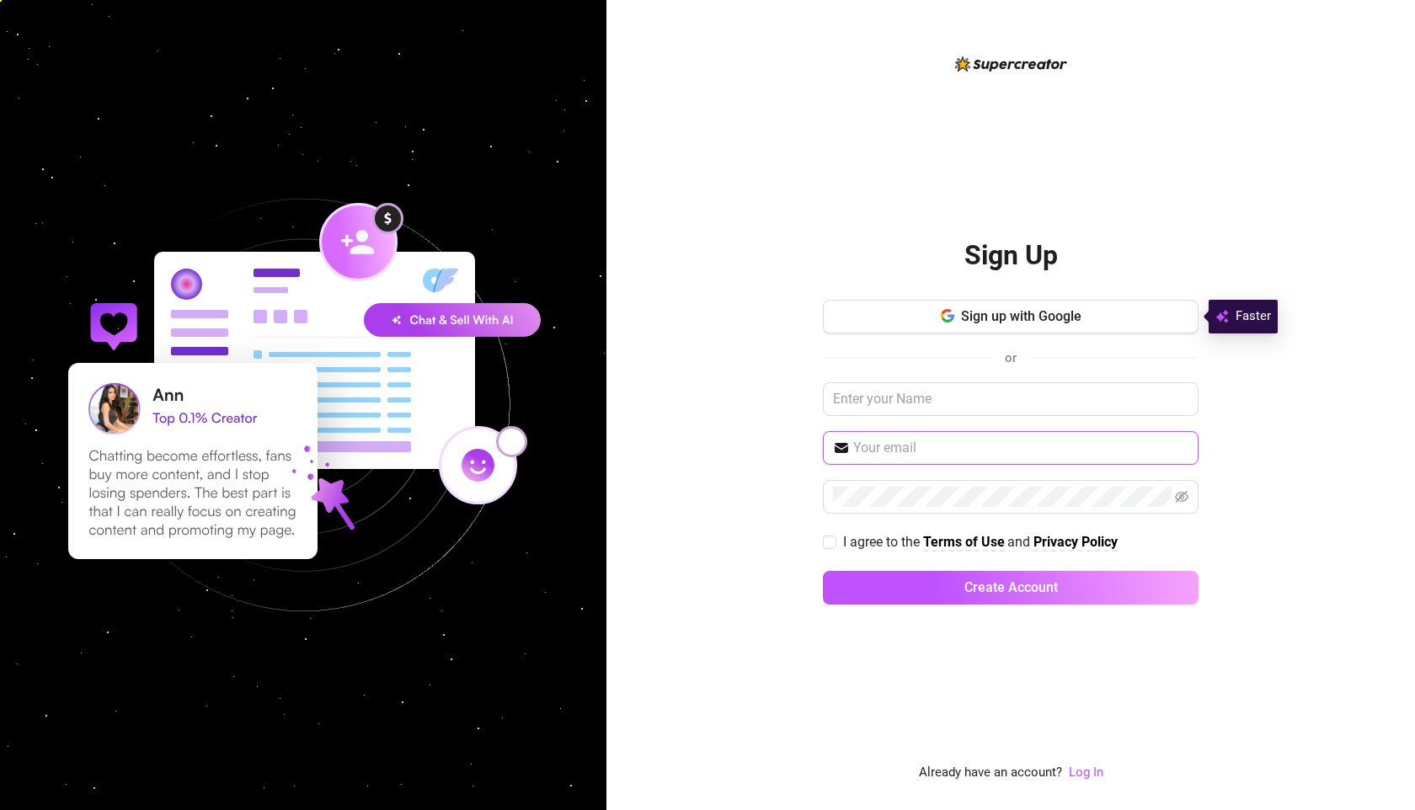
click at [881, 446] on input "text" at bounding box center [1020, 448] width 335 height 20
type input "[EMAIL_ADDRESS][DOMAIN_NAME]"
click at [834, 542] on input "I agree to the Terms of Use and Privacy Policy" at bounding box center [829, 542] width 12 height 12
checkbox input "true"
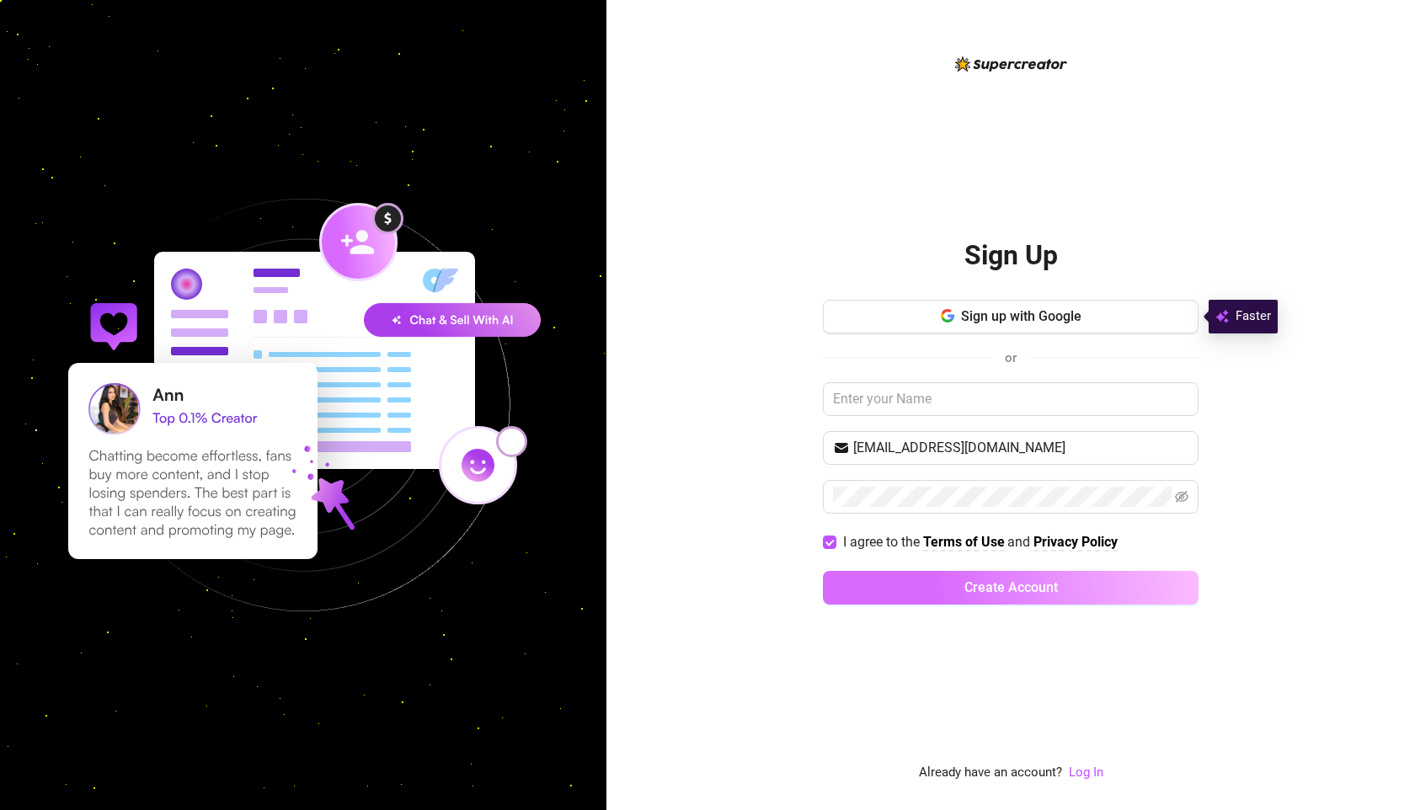
click at [1014, 590] on span "Create Account" at bounding box center [1010, 587] width 93 height 16
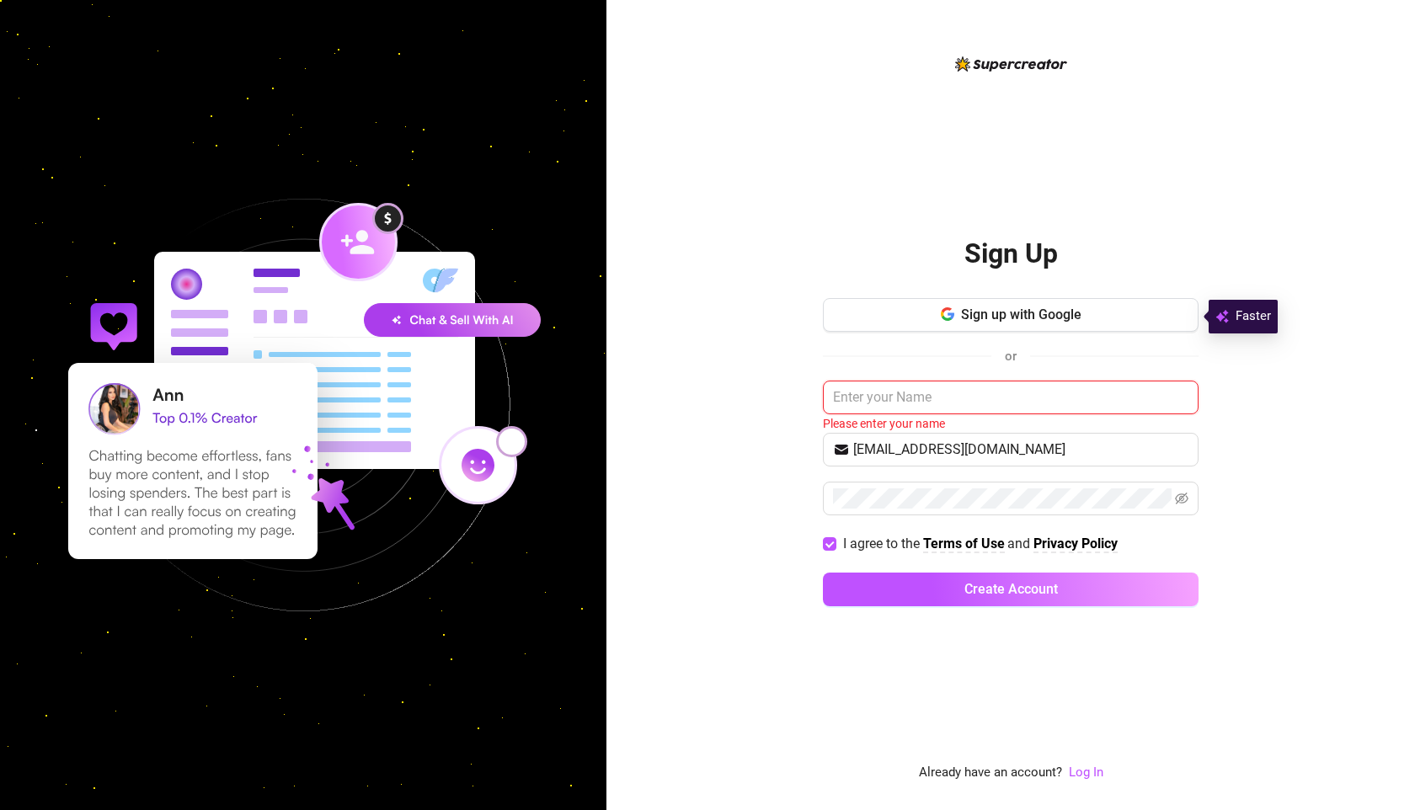
click at [918, 398] on input "text" at bounding box center [1011, 398] width 376 height 34
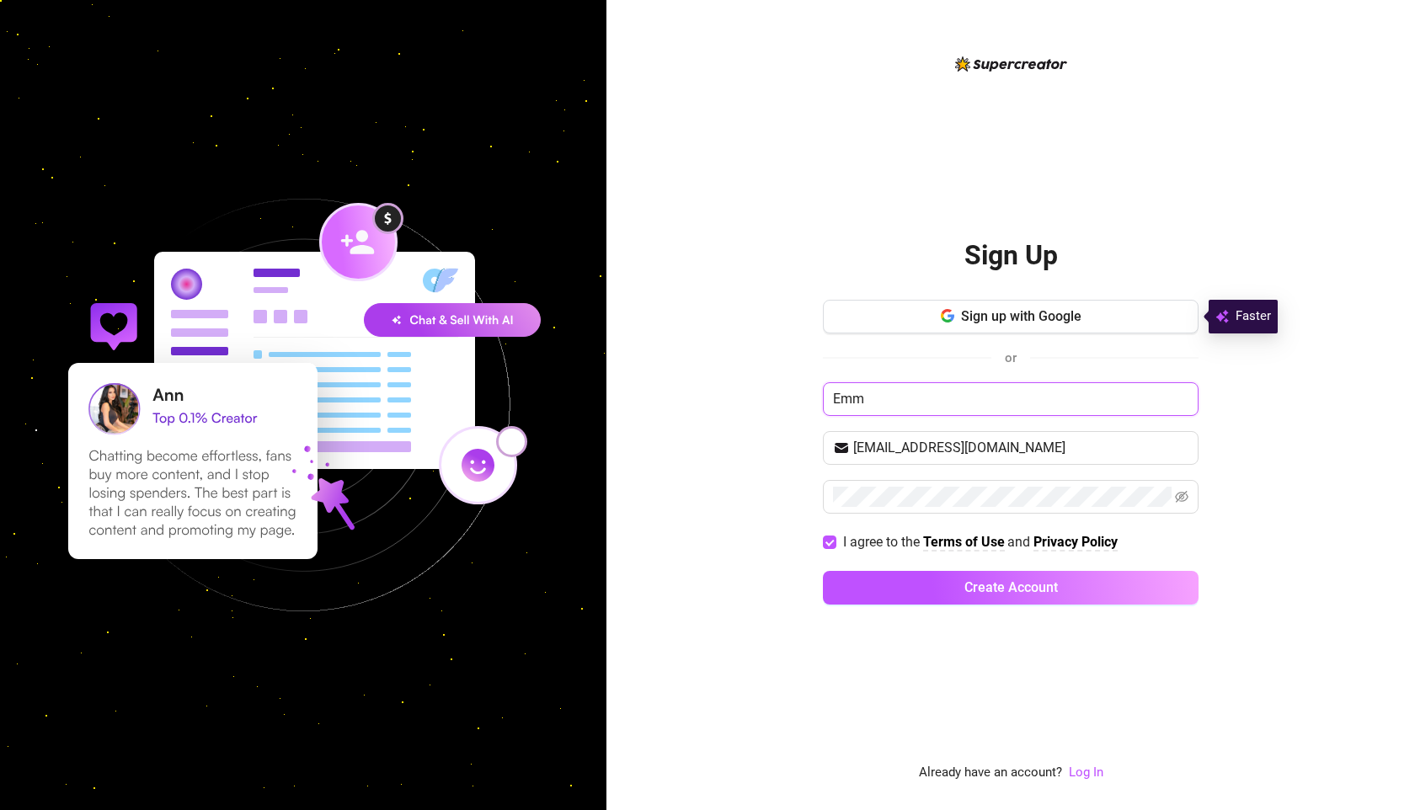
type input "[PERSON_NAME]"
drag, startPoint x: 882, startPoint y: 399, endPoint x: 809, endPoint y: 400, distance: 73.3
click at [809, 400] on div "Sign Up Sign up with Google or Emma [EMAIL_ADDRESS][DOMAIN_NAME] I agree to the…" at bounding box center [1010, 405] width 809 height 810
drag, startPoint x: 1044, startPoint y: 447, endPoint x: 800, endPoint y: 446, distance: 243.4
click at [800, 446] on div "Sign Up Sign up with Google or [PERSON_NAME] [EMAIL_ADDRESS][DOMAIN_NAME] I agr…" at bounding box center [1010, 405] width 809 height 810
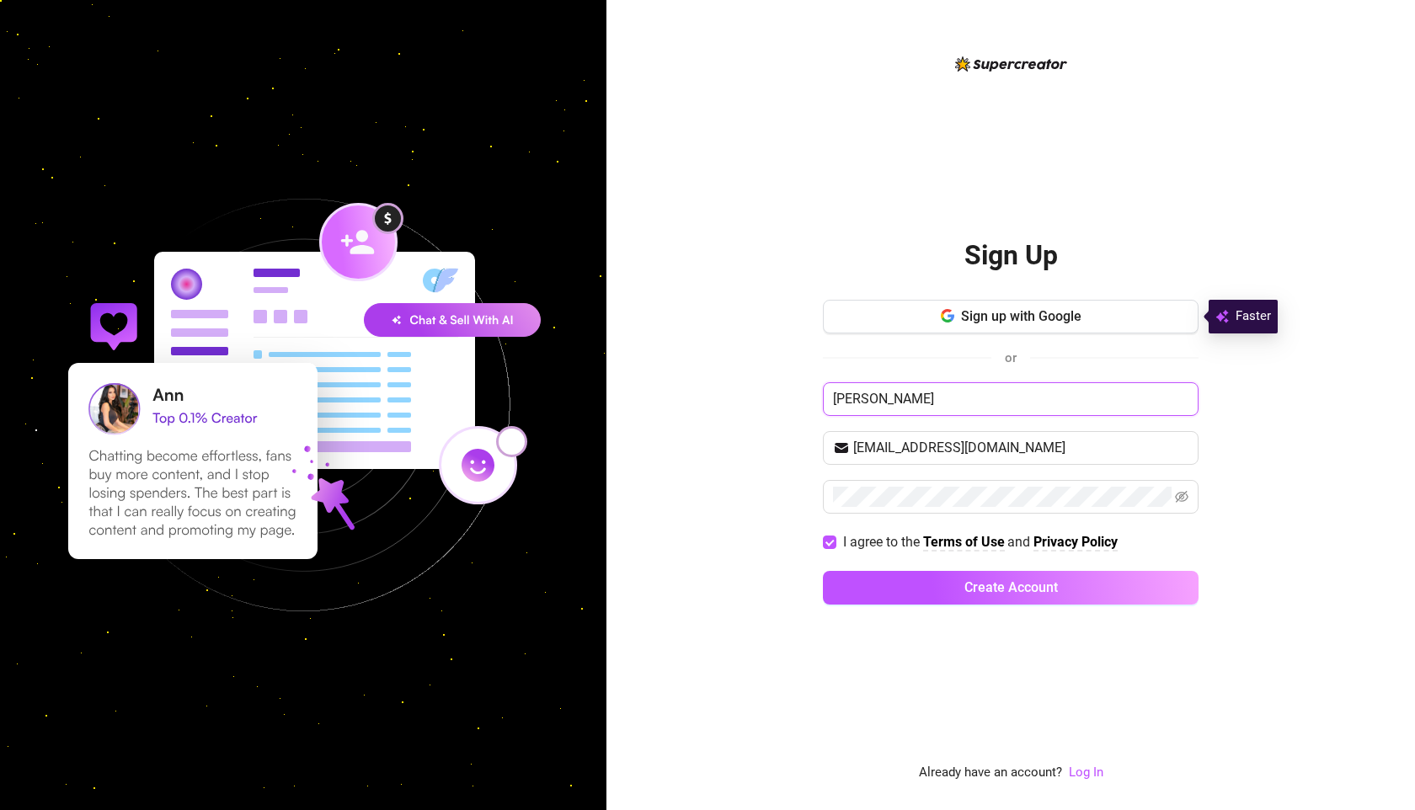
drag, startPoint x: 878, startPoint y: 399, endPoint x: 816, endPoint y: 398, distance: 61.5
click at [816, 398] on div "Sign Up Sign up with Google or [PERSON_NAME] [EMAIL_ADDRESS][DOMAIN_NAME] I agr…" at bounding box center [1010, 405] width 809 height 810
type input "[PERSON_NAME]"
click at [946, 595] on button "Create Account" at bounding box center [1011, 588] width 376 height 34
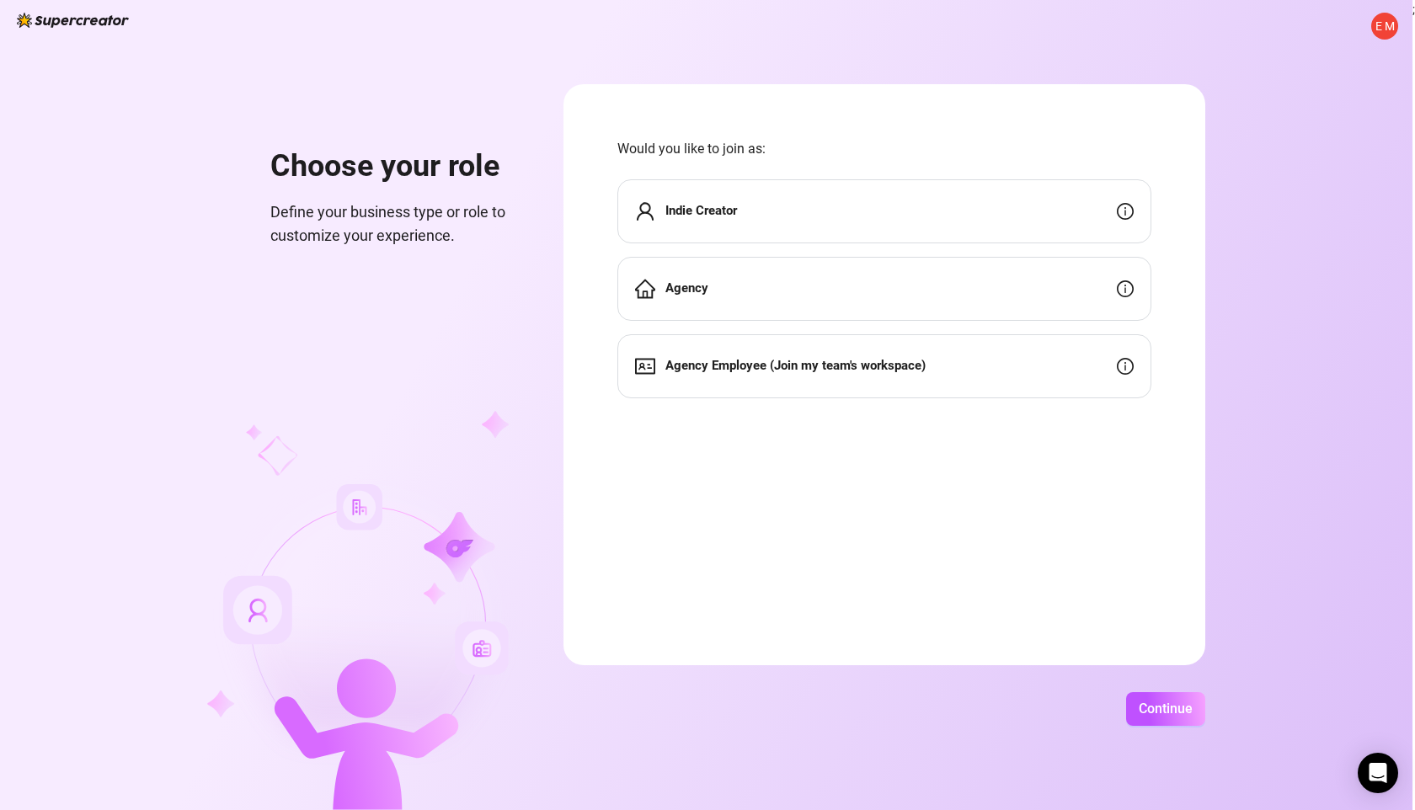
click at [748, 211] on div "Indie Creator" at bounding box center [884, 211] width 534 height 64
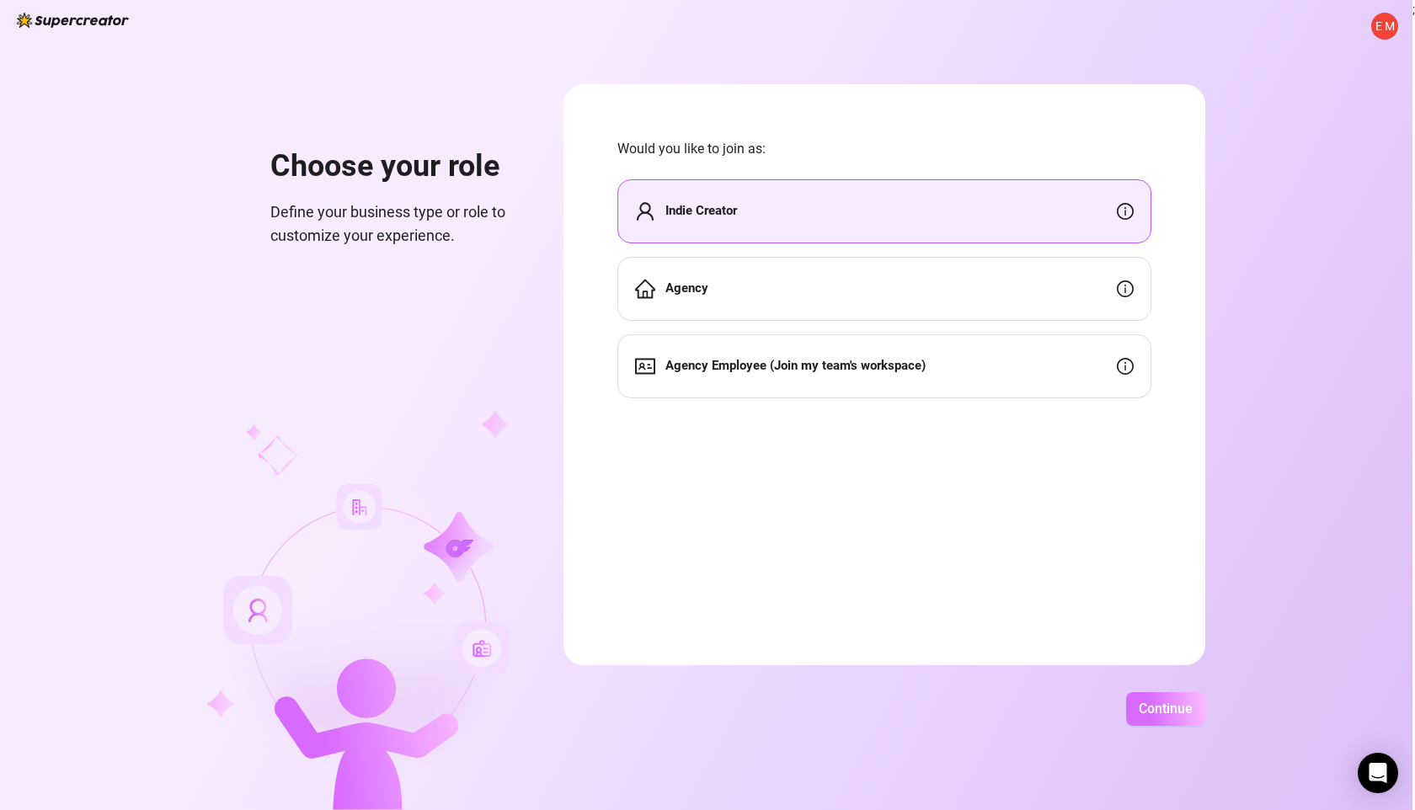
click at [1164, 712] on span "Continue" at bounding box center [1166, 709] width 54 height 16
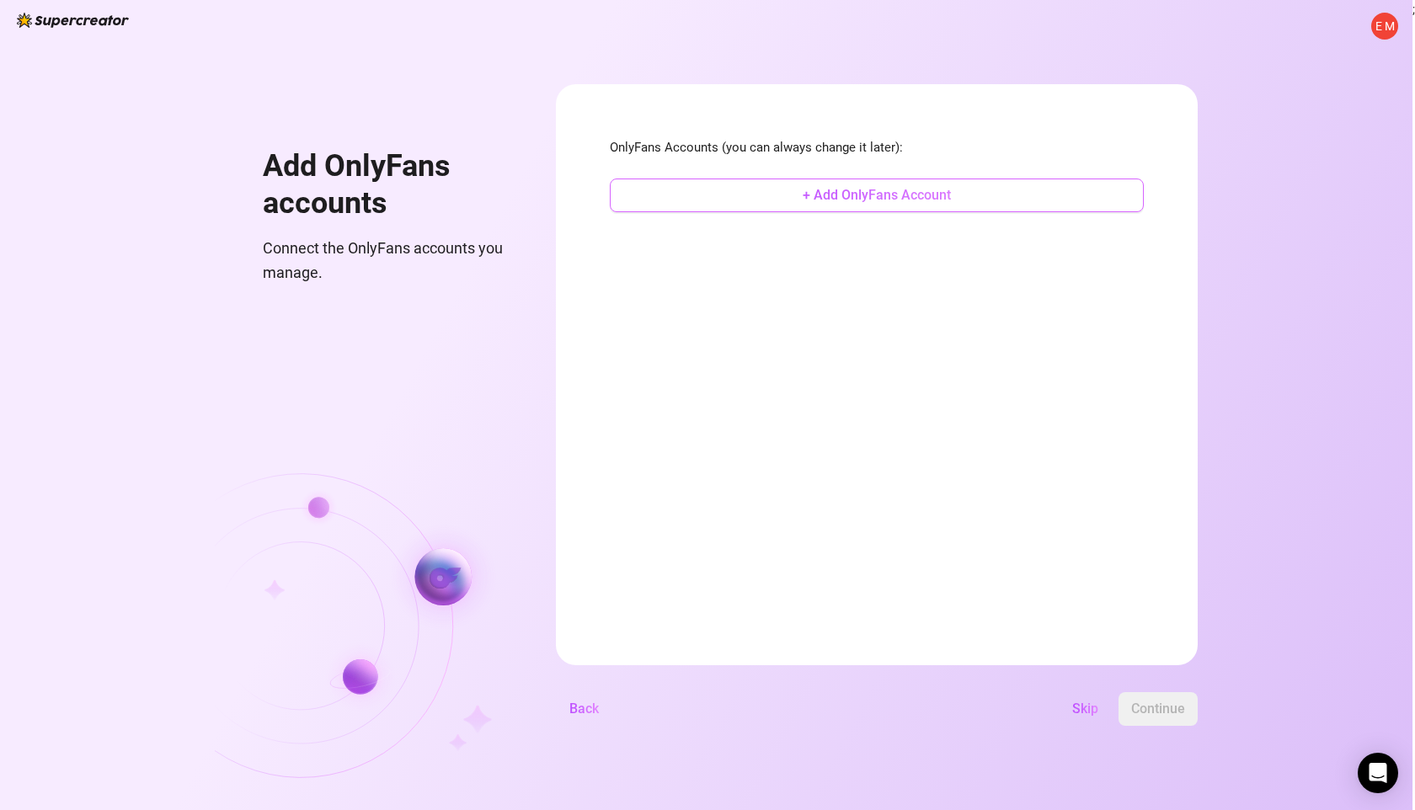
click at [908, 196] on span "+ Add OnlyFans Account" at bounding box center [877, 195] width 148 height 16
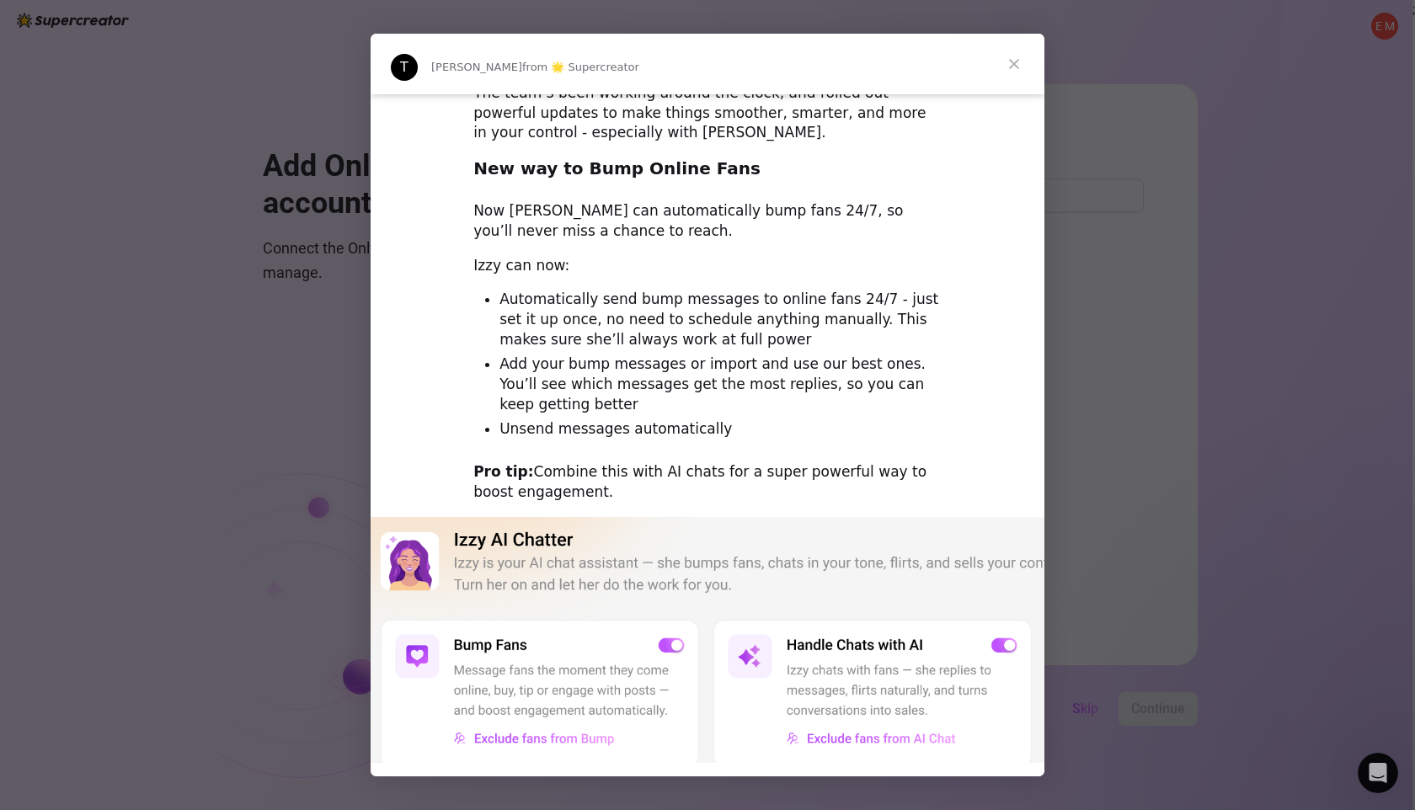
scroll to position [51, 0]
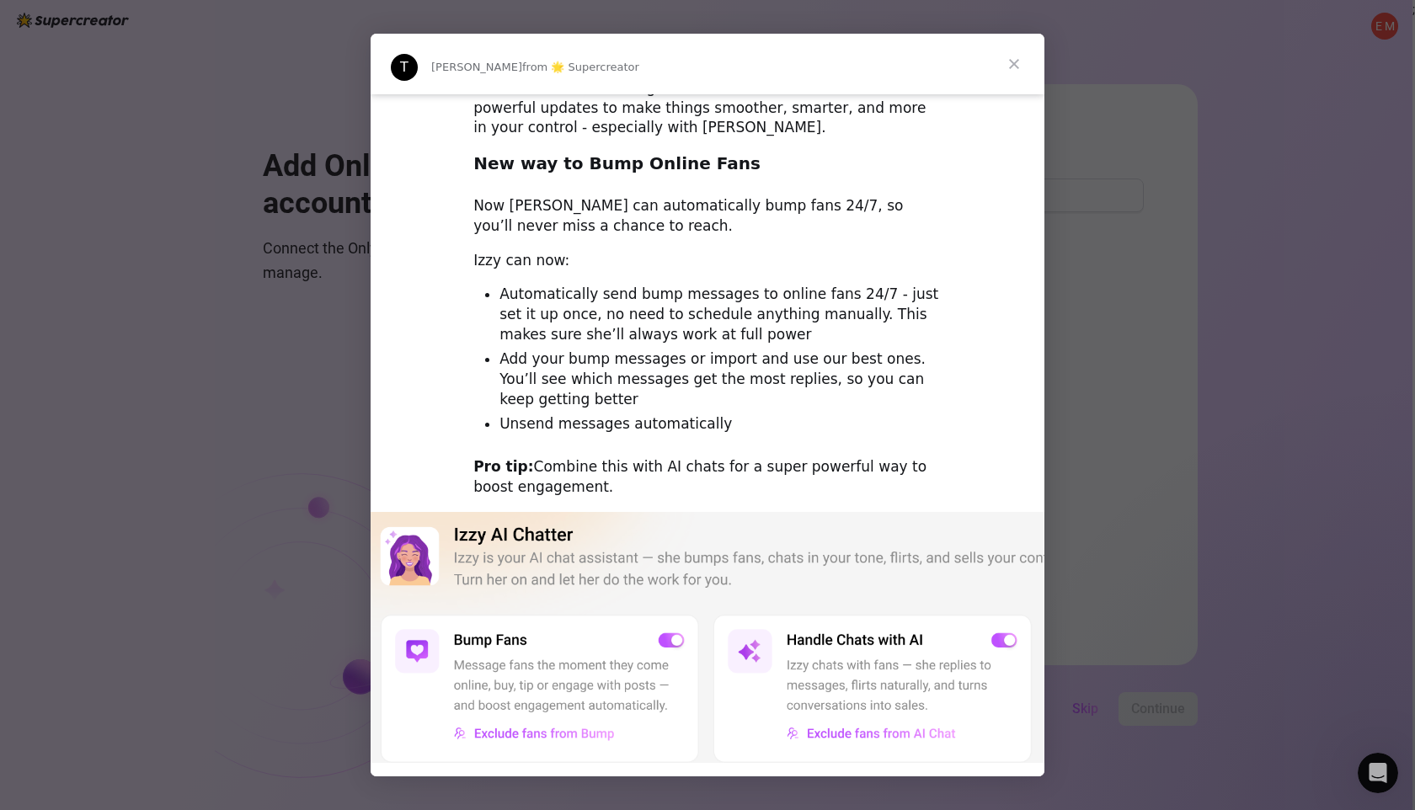
click at [1008, 67] on span "Close" at bounding box center [1014, 64] width 61 height 61
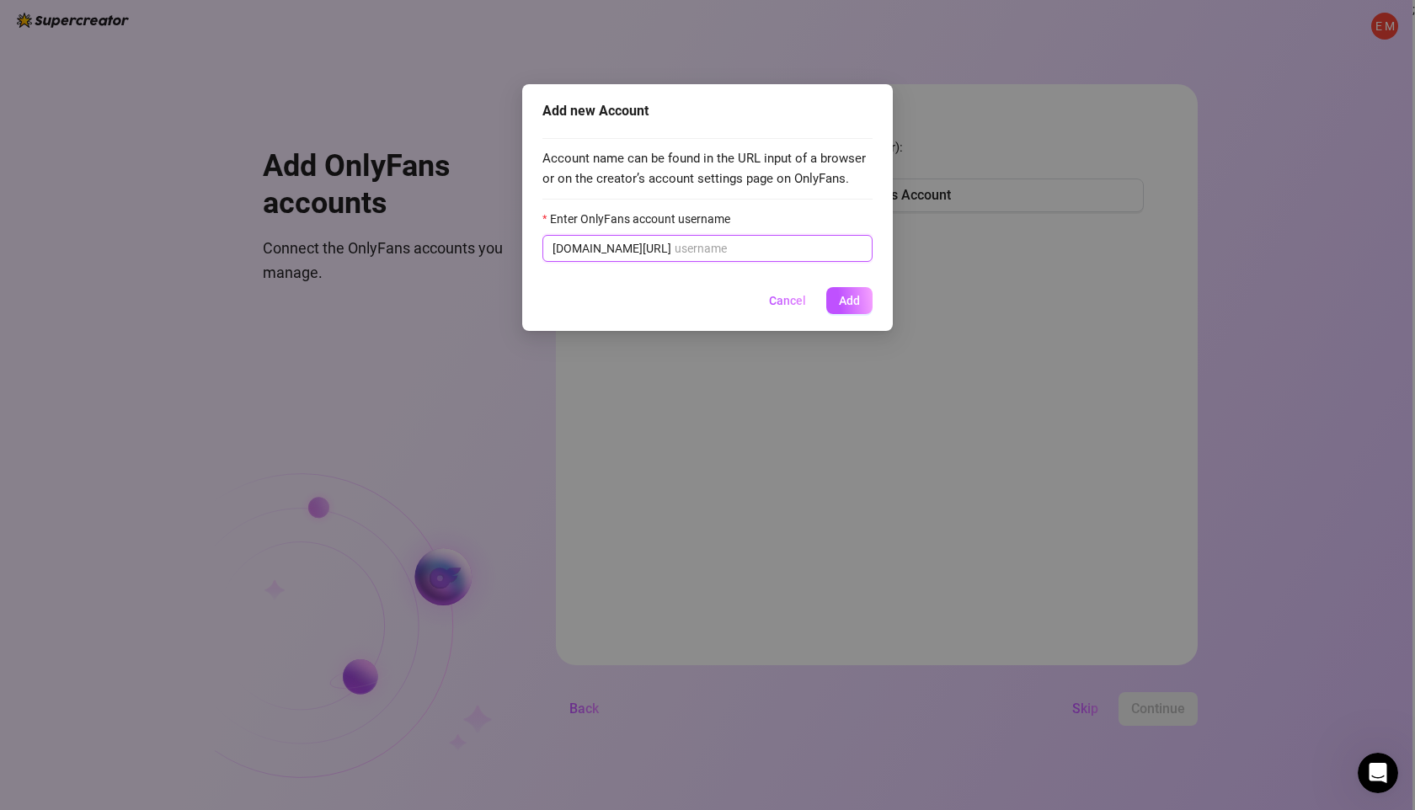
click at [702, 249] on input "Enter OnlyFans account username" at bounding box center [769, 248] width 188 height 19
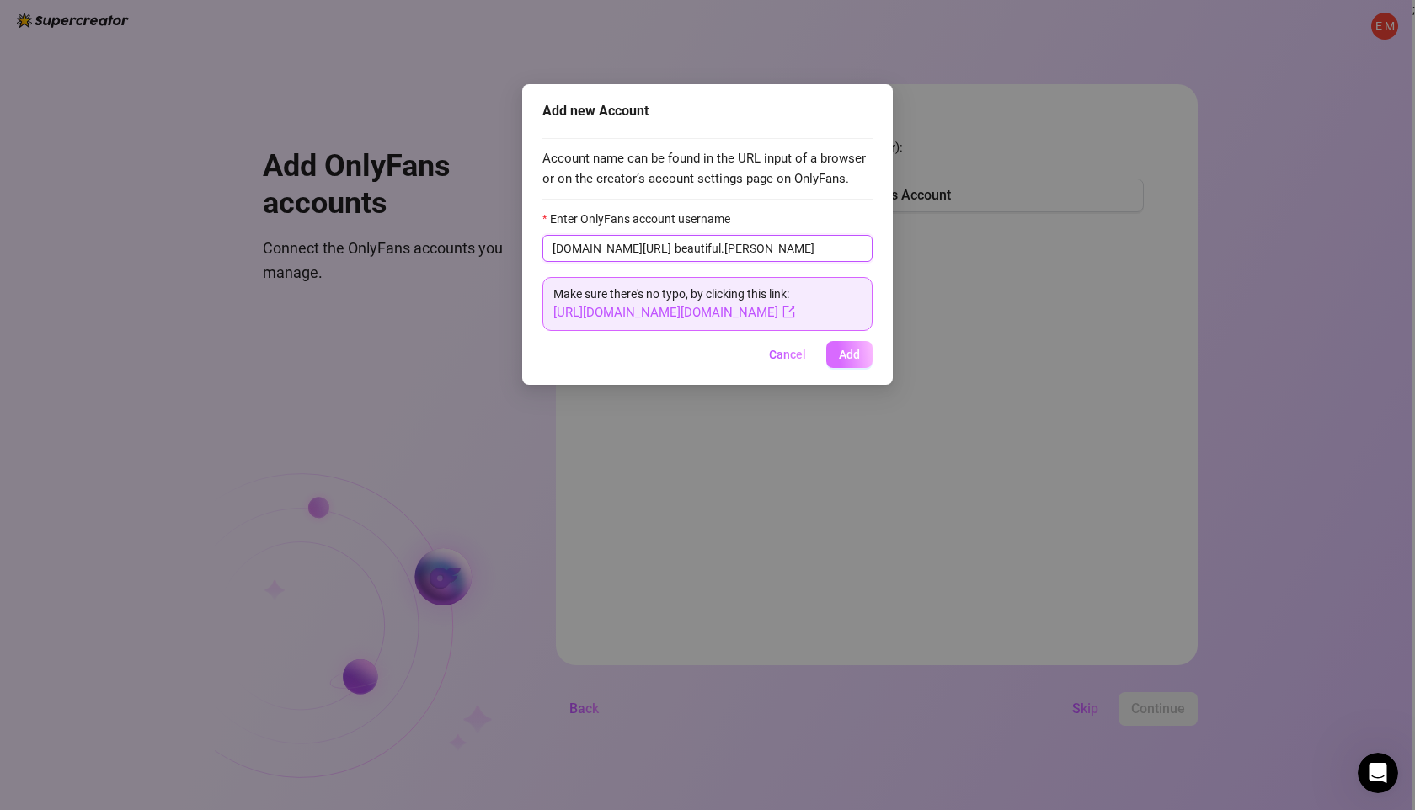
type input "beautiful.[PERSON_NAME]"
click at [854, 355] on span "Add" at bounding box center [849, 354] width 21 height 13
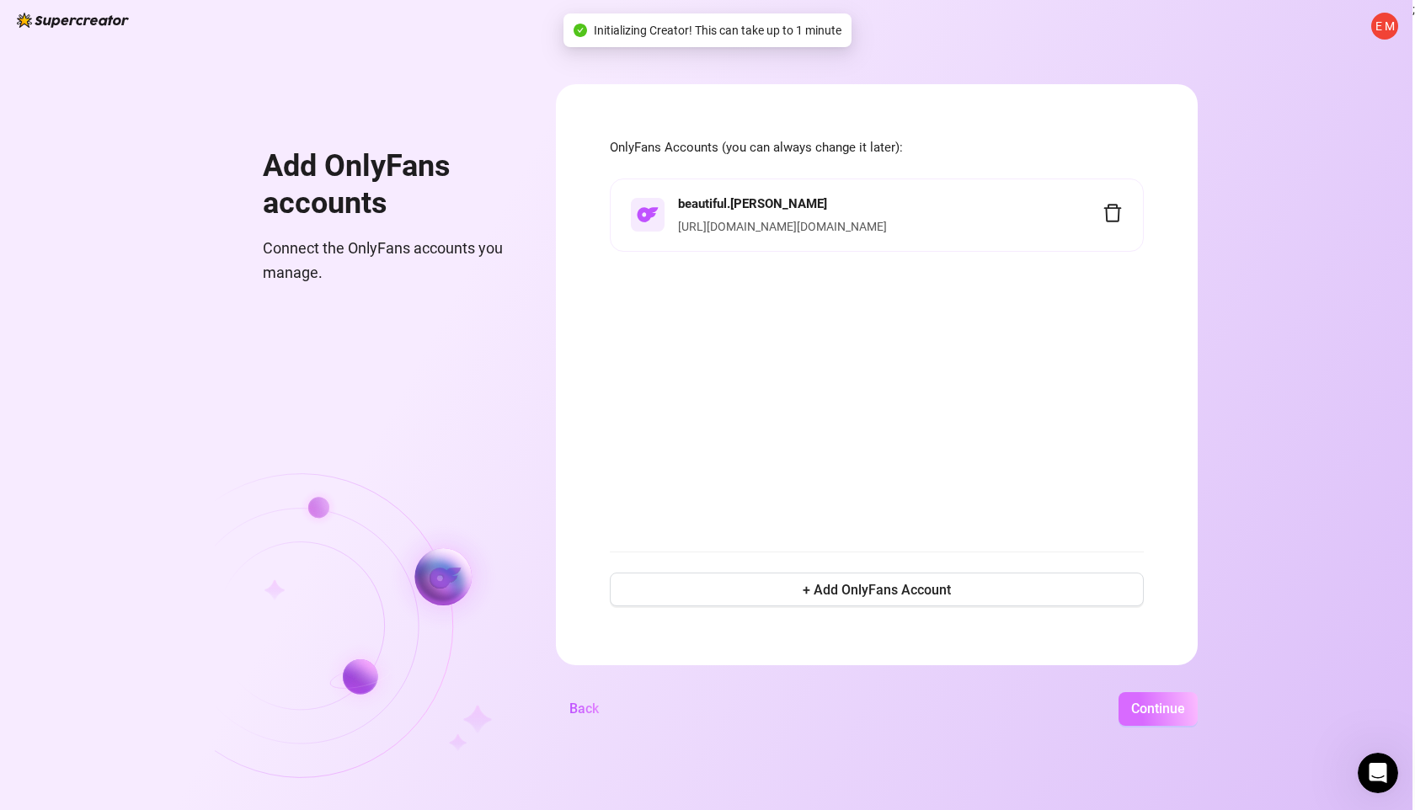
click at [1160, 708] on span "Continue" at bounding box center [1158, 709] width 54 height 16
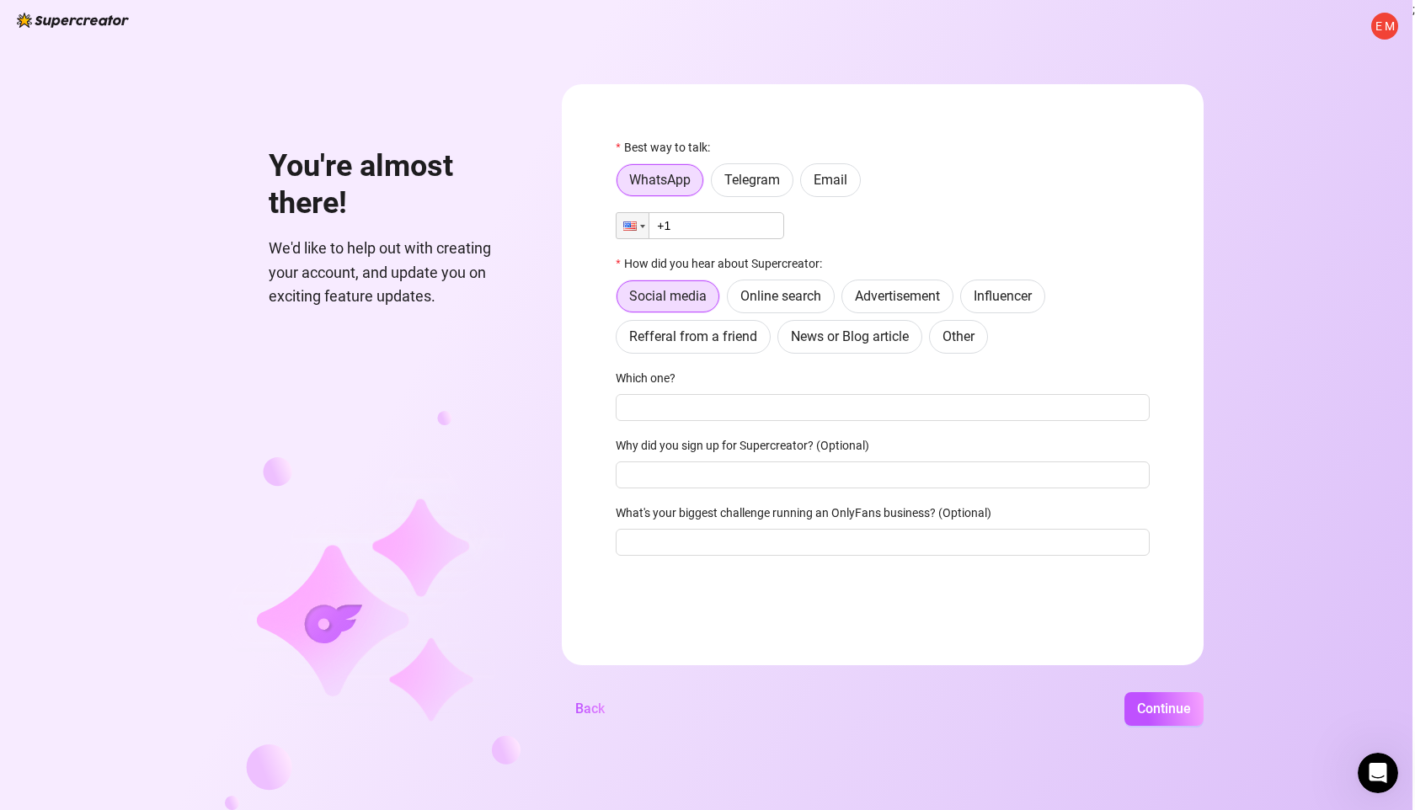
click at [710, 223] on input "+1" at bounding box center [700, 225] width 168 height 27
type input "[PHONE_NUMBER]"
click at [790, 294] on span "Online search" at bounding box center [780, 296] width 81 height 16
click at [732, 301] on input "Online search" at bounding box center [732, 301] width 0 height 0
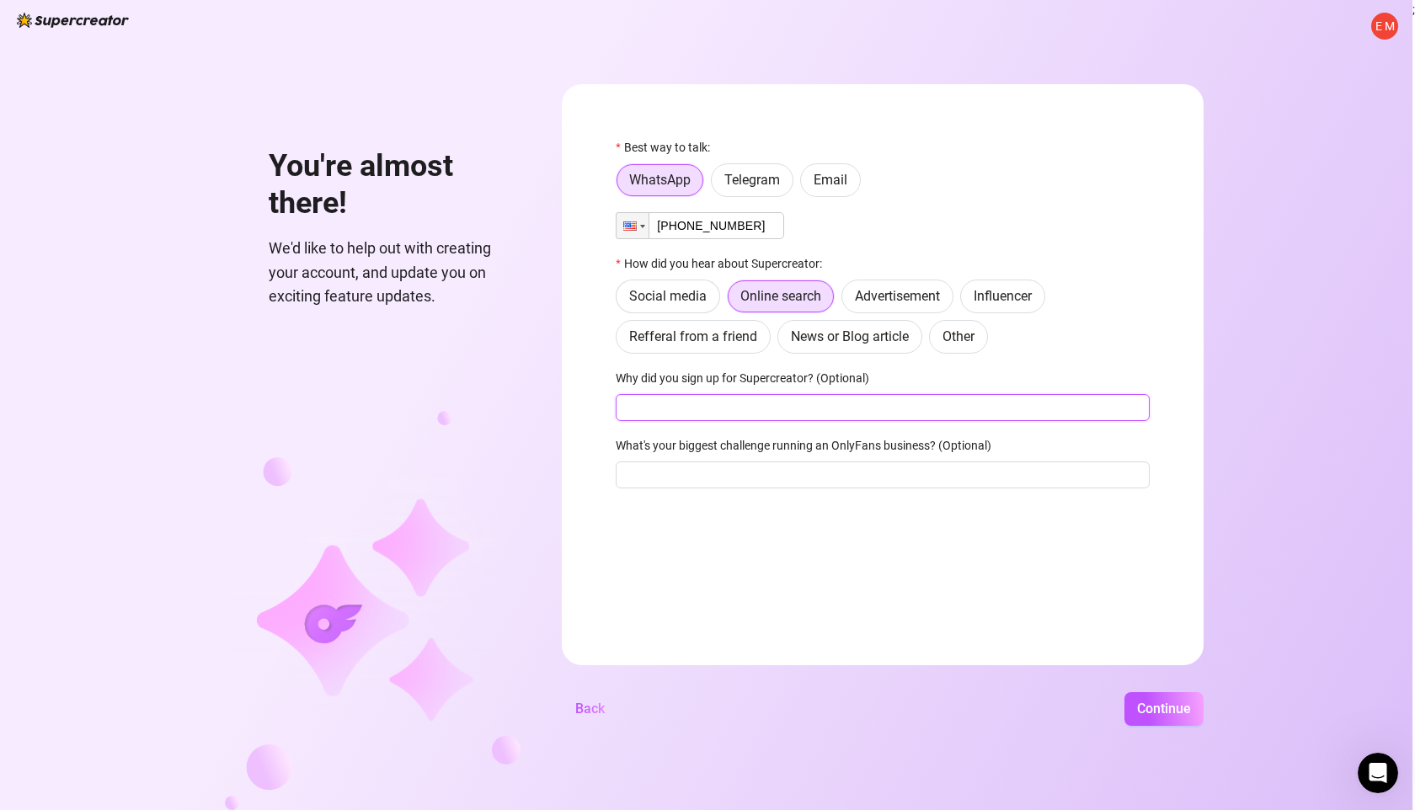
click at [706, 414] on input "Why did you sign up for Supercreator? (Optional)" at bounding box center [883, 407] width 534 height 27
type input "To manage my OF page"
click at [666, 470] on input "What's your biggest challenge running an OnlyFans business? (Optional)" at bounding box center [883, 475] width 534 height 27
type input "w"
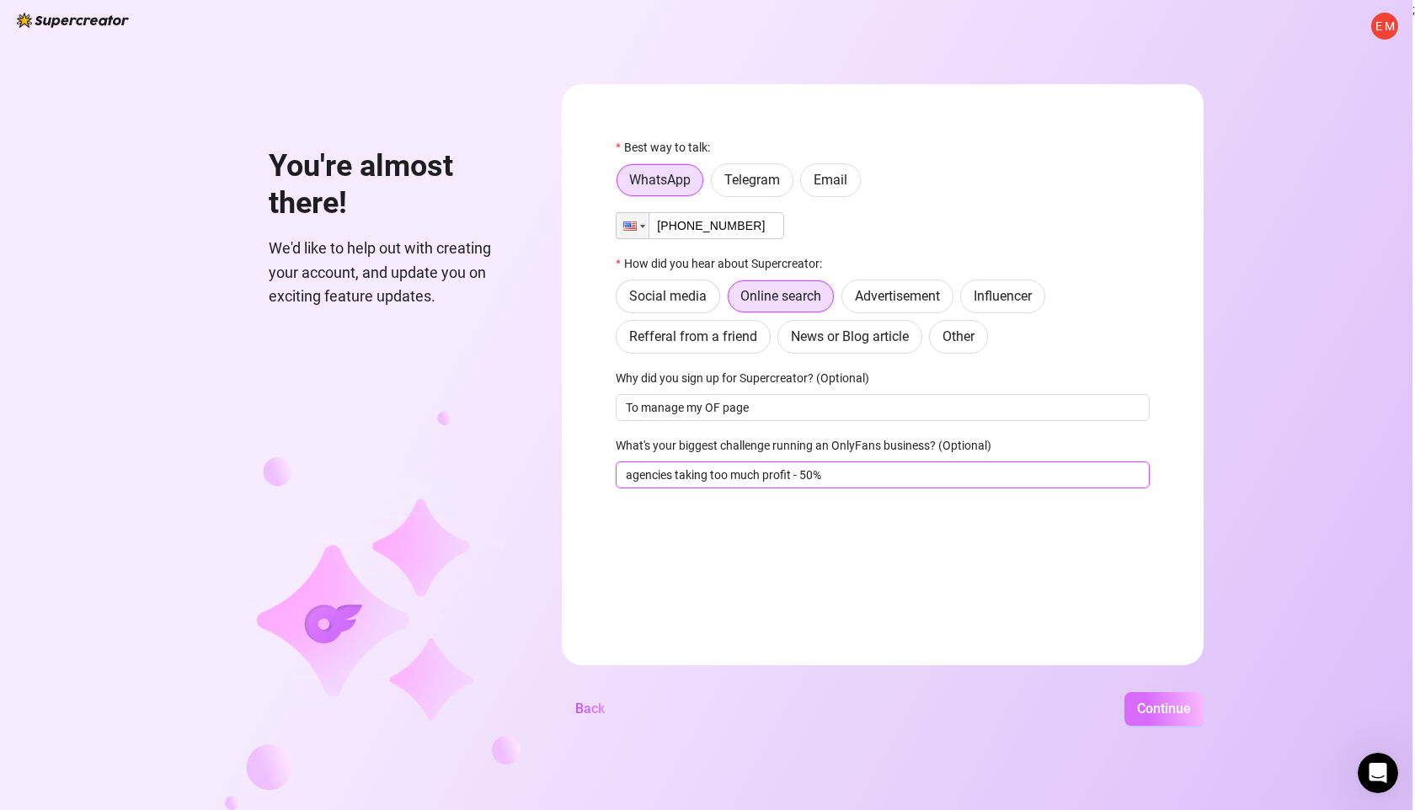
type input "agencies taking too much profit - 50%"
click at [1167, 718] on button "Continue" at bounding box center [1163, 709] width 79 height 34
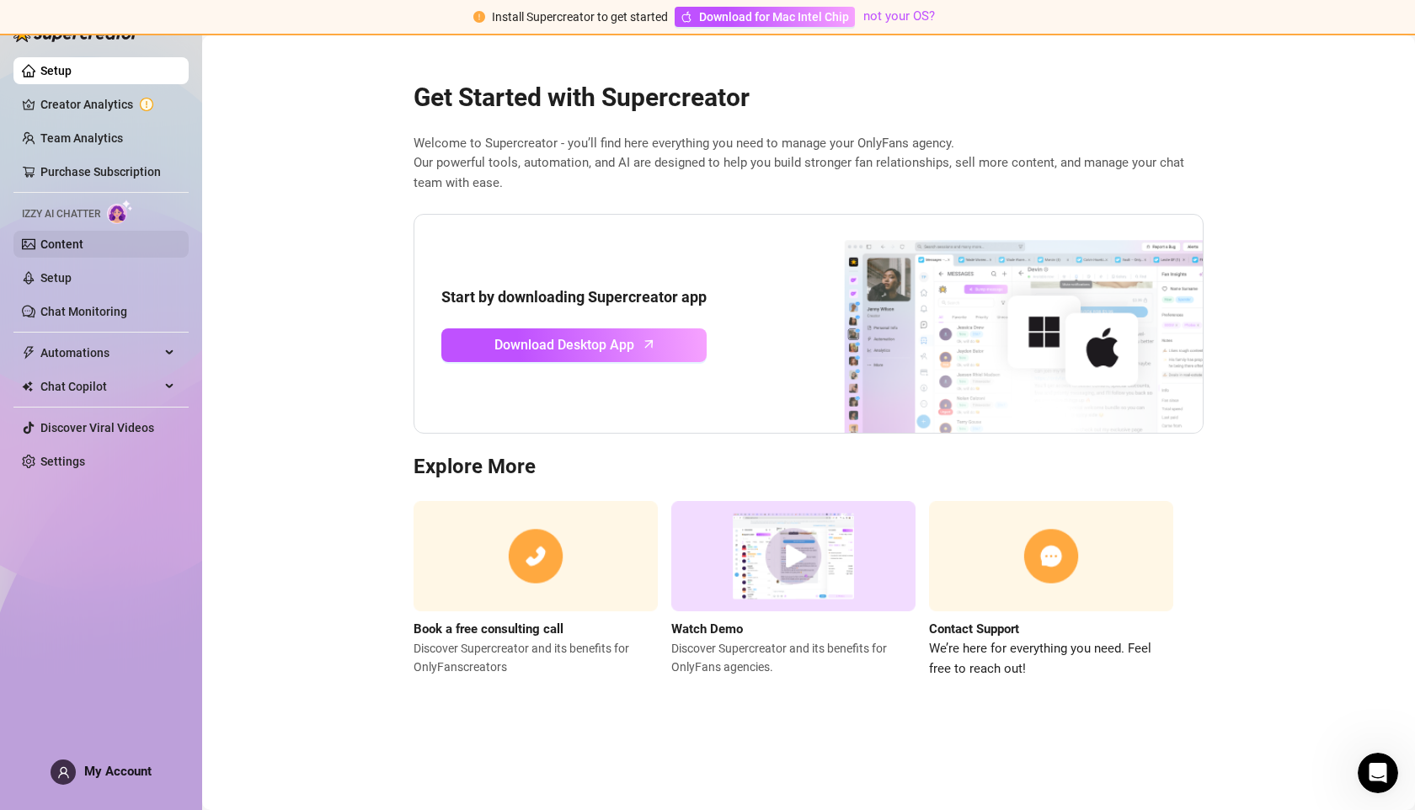
click at [48, 244] on link "Content" at bounding box center [61, 244] width 43 height 13
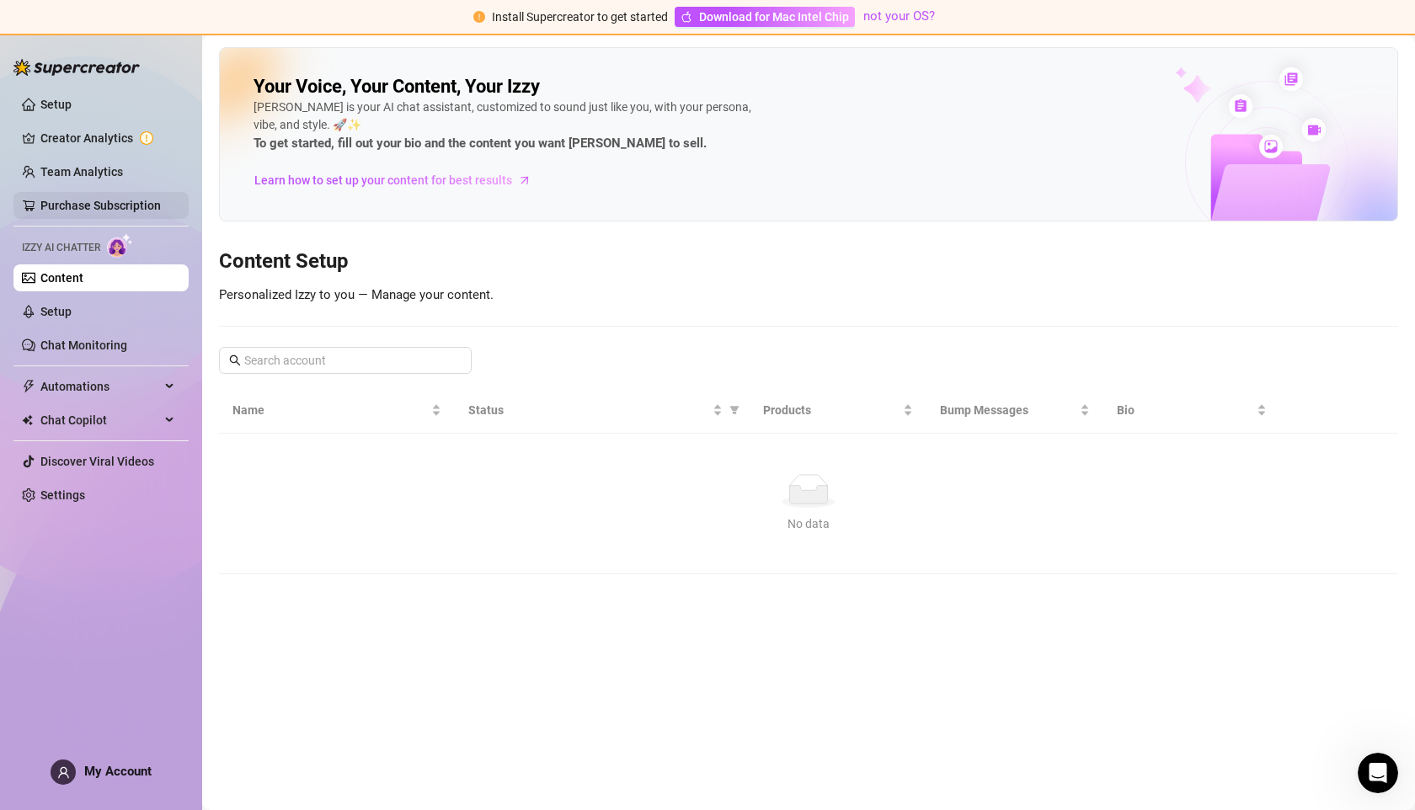
click at [92, 202] on link "Purchase Subscription" at bounding box center [100, 205] width 120 height 13
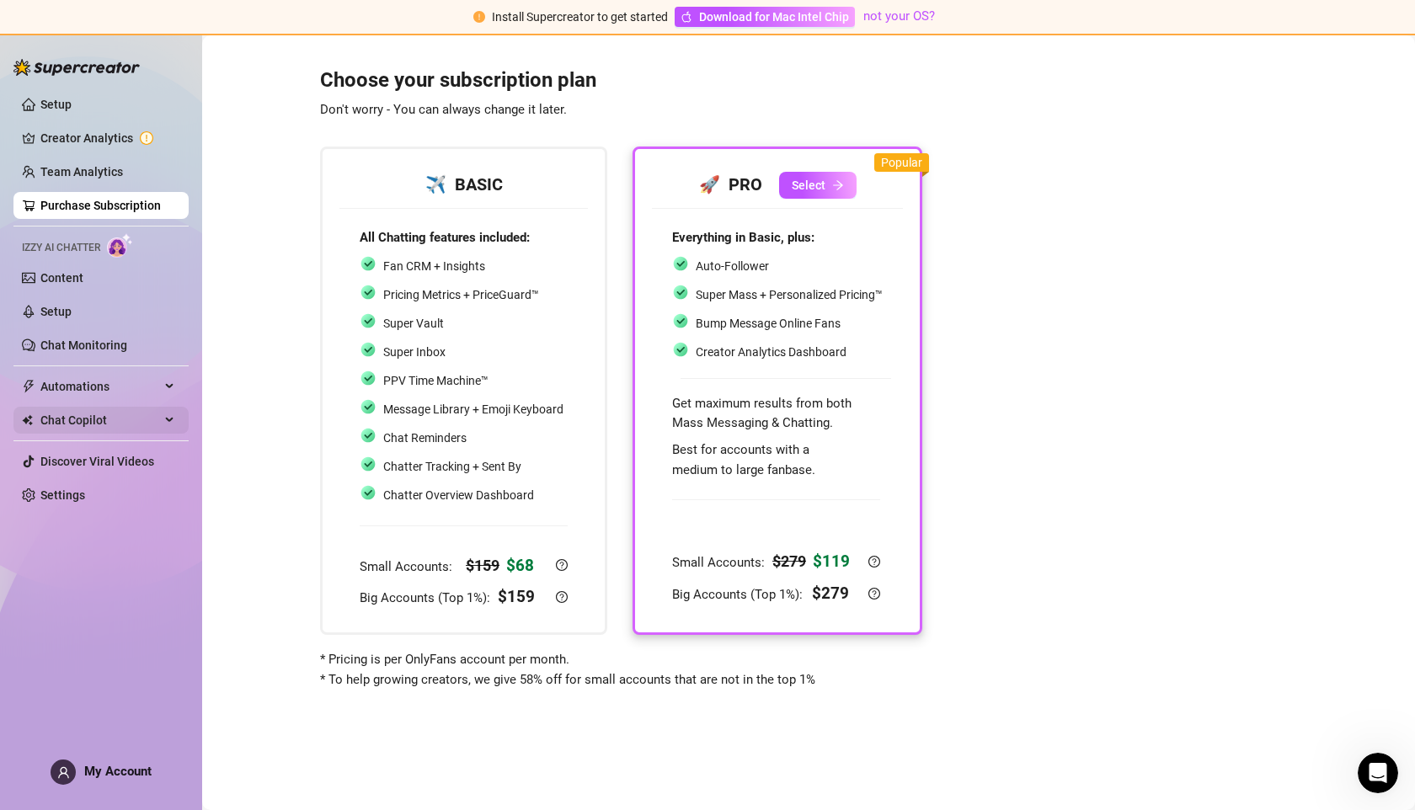
click at [93, 424] on span "Chat Copilot" at bounding box center [100, 420] width 120 height 27
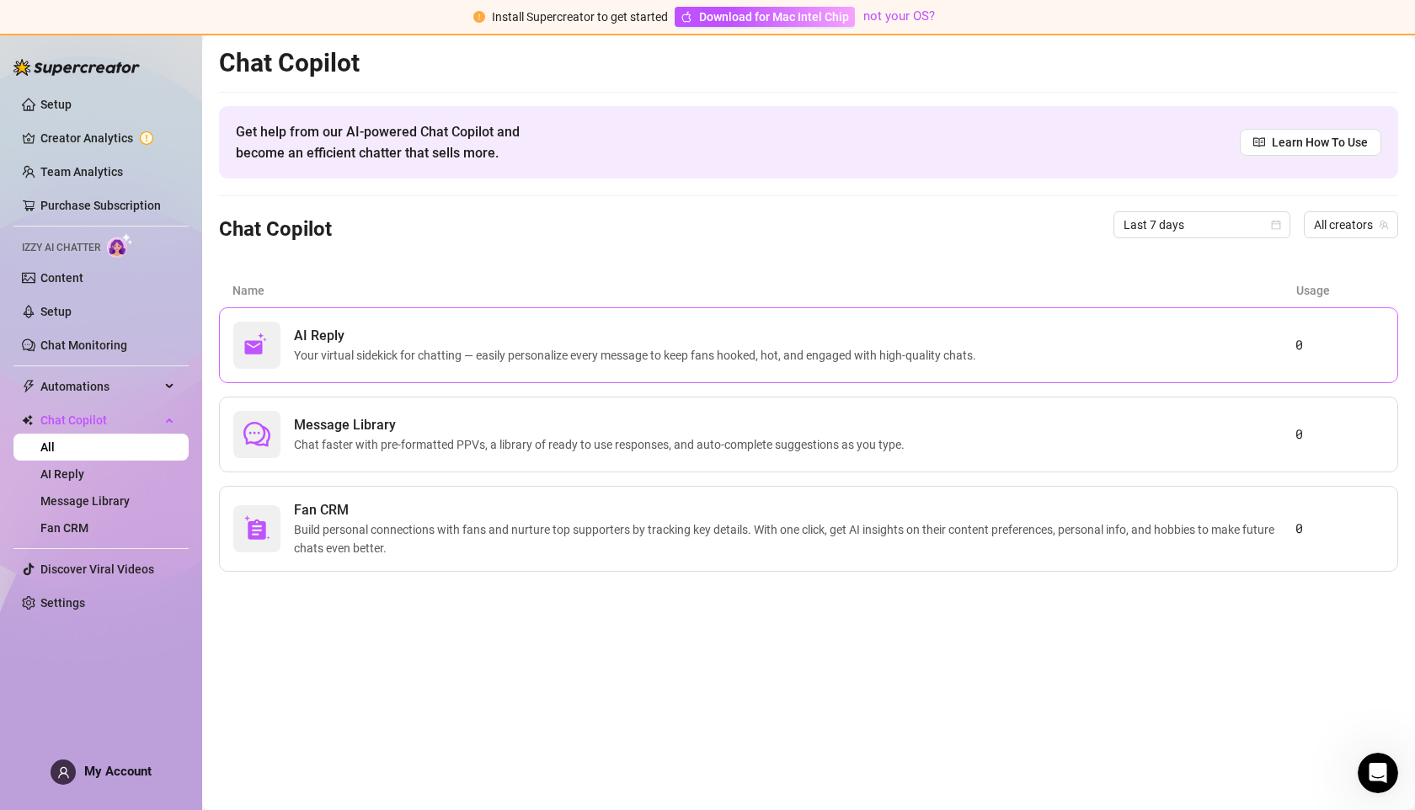
click at [479, 341] on span "AI Reply" at bounding box center [638, 336] width 689 height 20
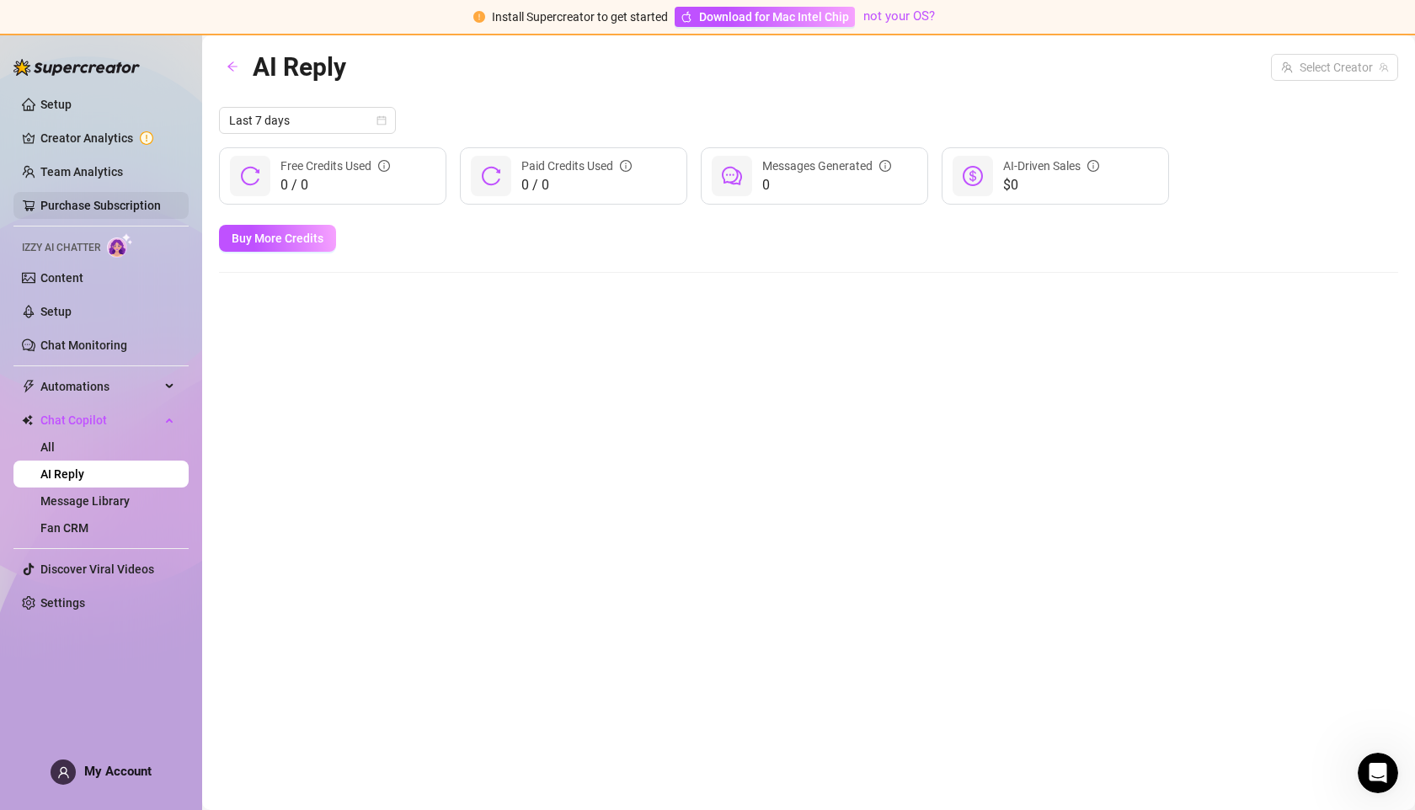
click at [99, 205] on link "Purchase Subscription" at bounding box center [100, 205] width 120 height 13
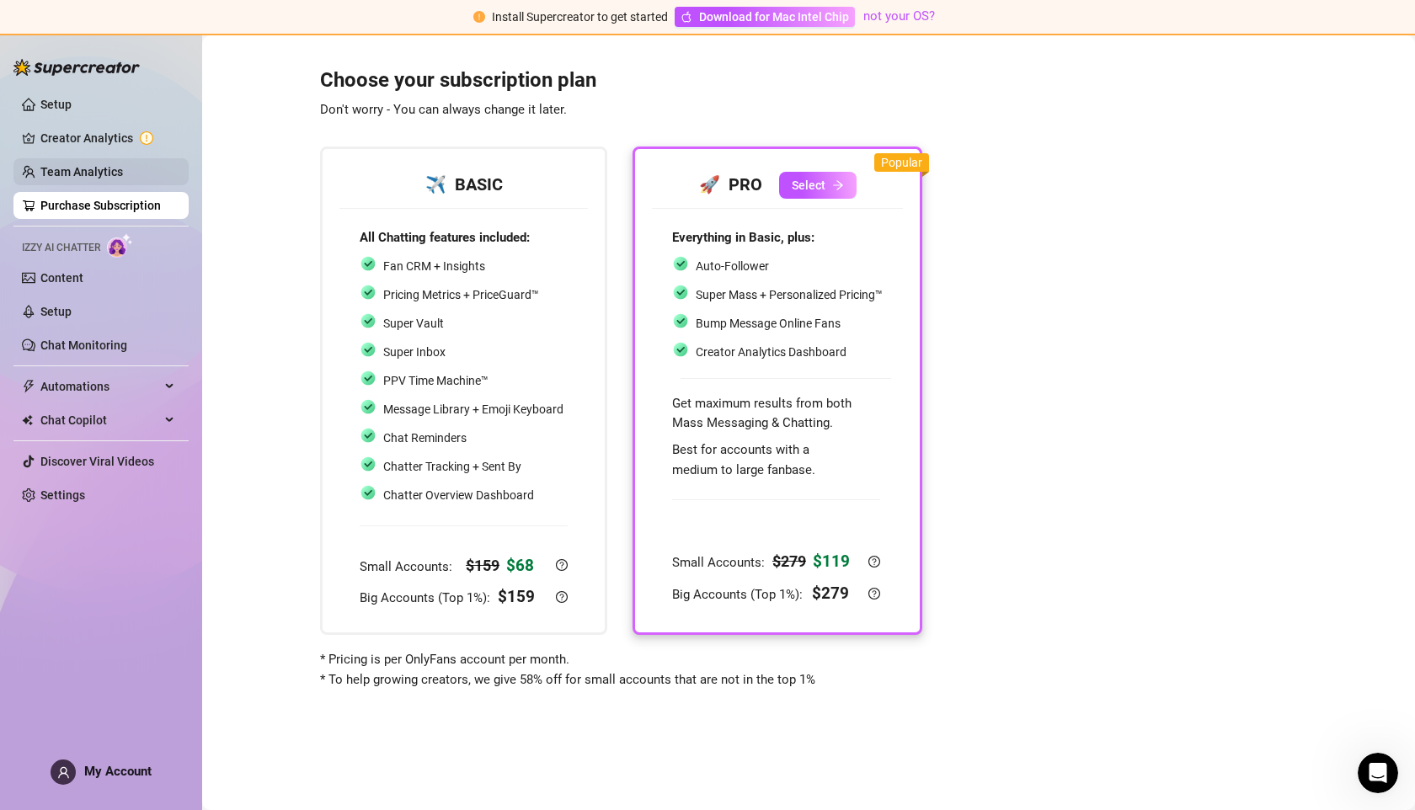
click at [90, 176] on link "Team Analytics" at bounding box center [81, 171] width 83 height 13
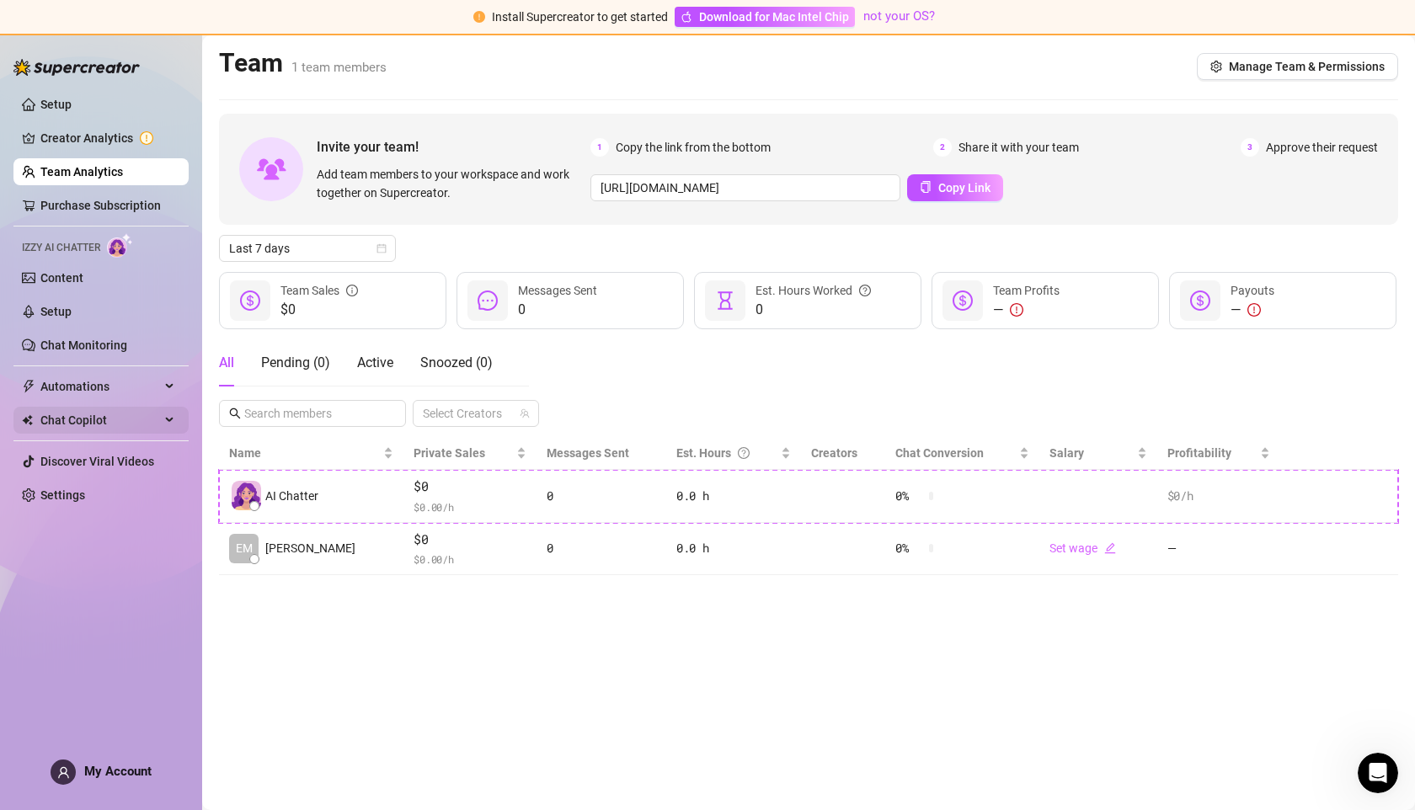
click at [73, 418] on span "Chat Copilot" at bounding box center [100, 420] width 120 height 27
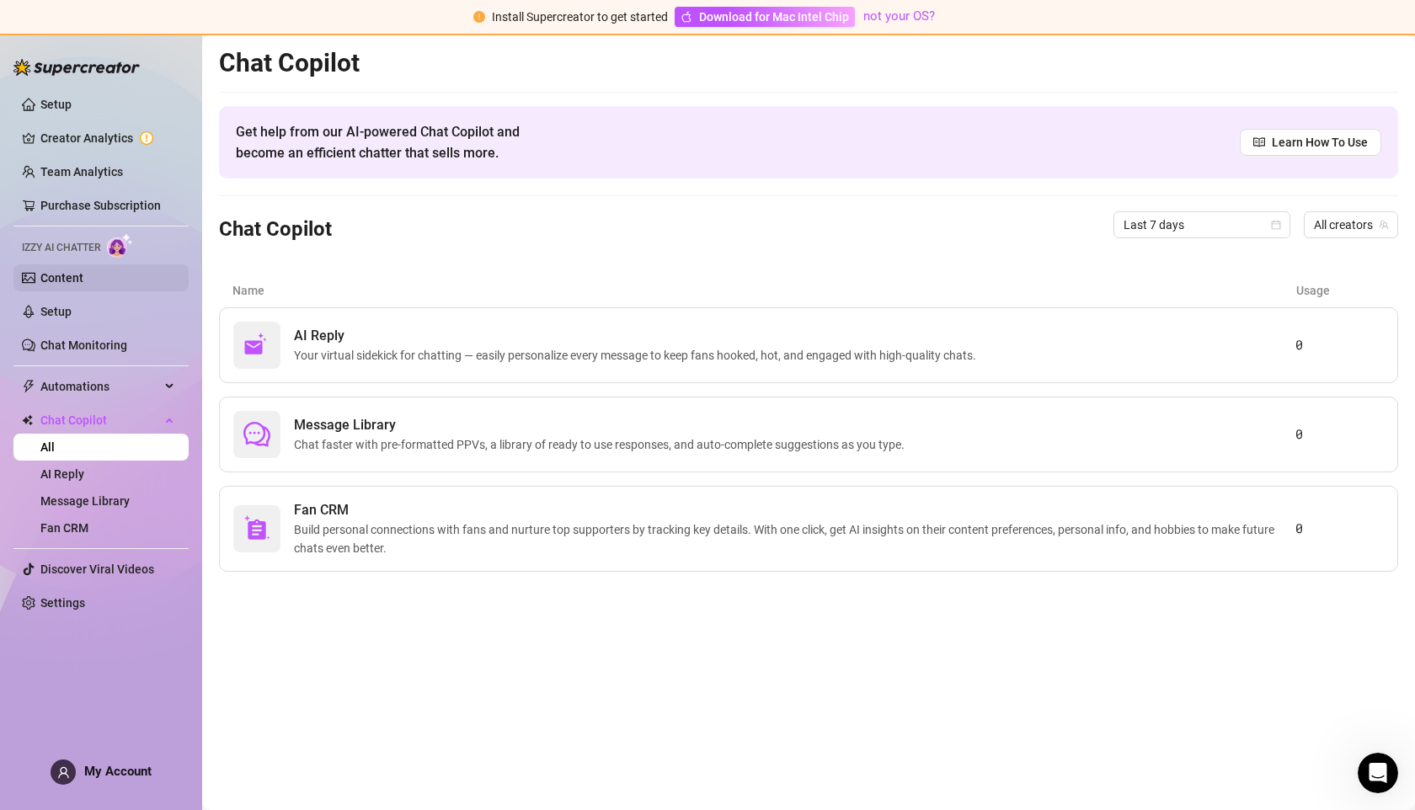
click at [68, 280] on link "Content" at bounding box center [61, 277] width 43 height 13
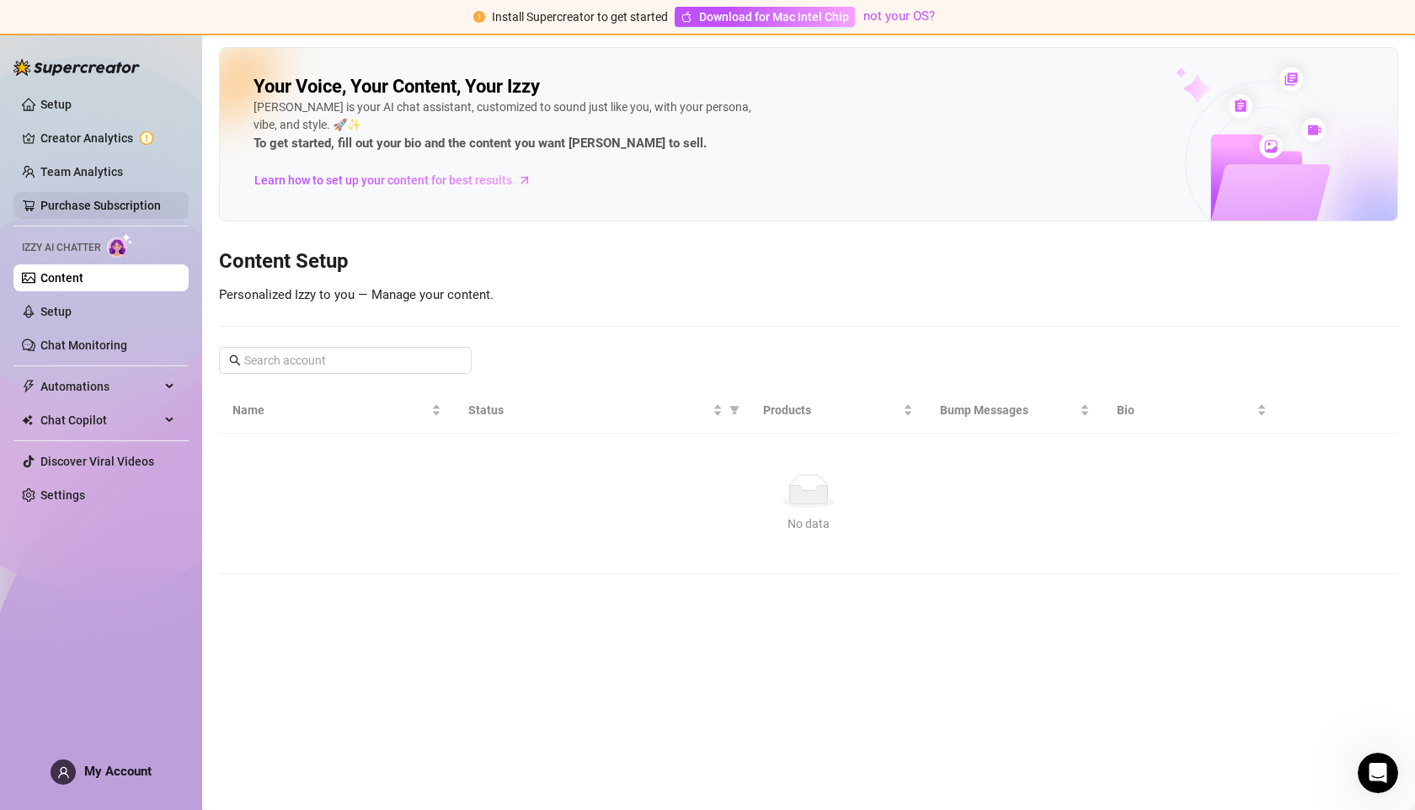
click at [90, 207] on link "Purchase Subscription" at bounding box center [100, 205] width 120 height 13
click at [72, 317] on link "Setup" at bounding box center [55, 311] width 31 height 13
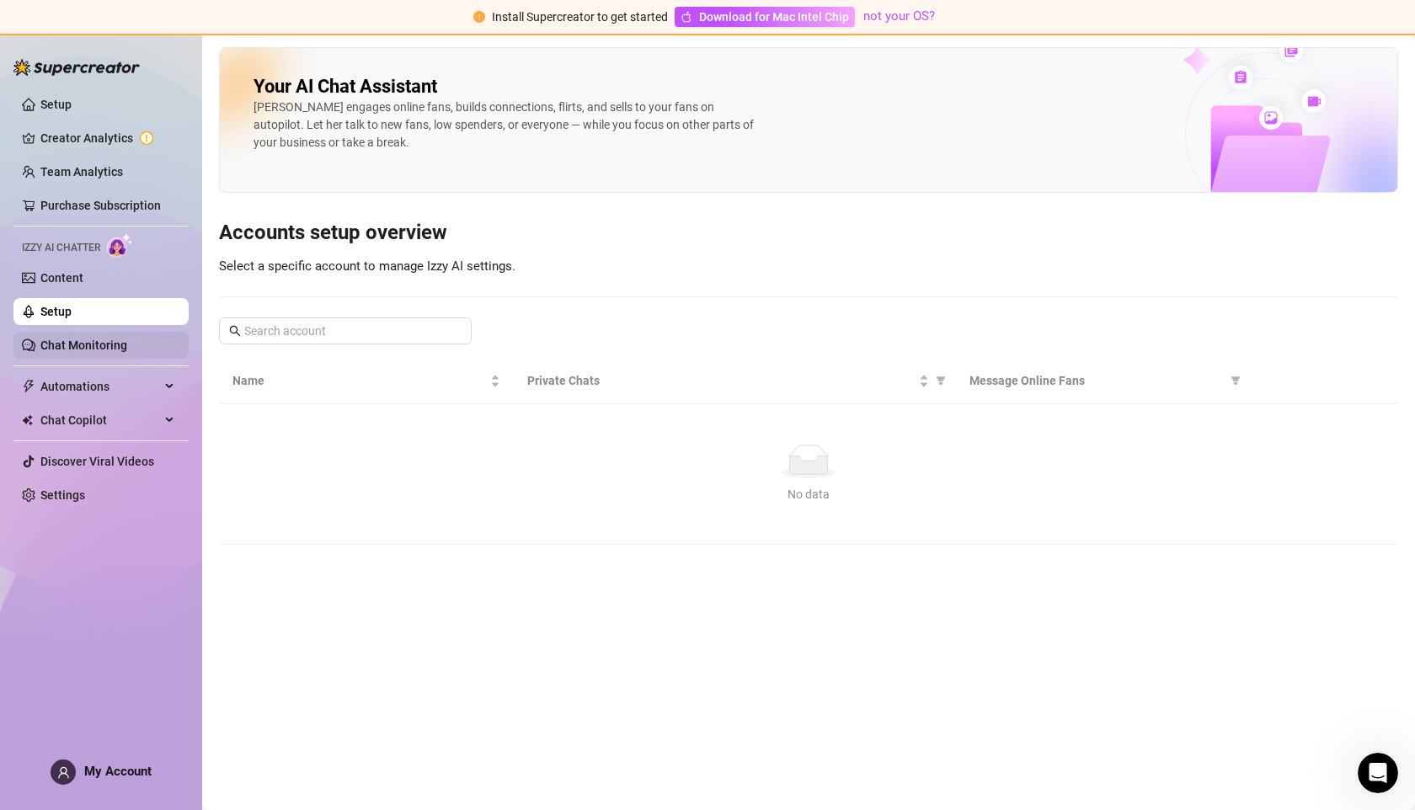
click at [83, 352] on link "Chat Monitoring" at bounding box center [83, 345] width 87 height 13
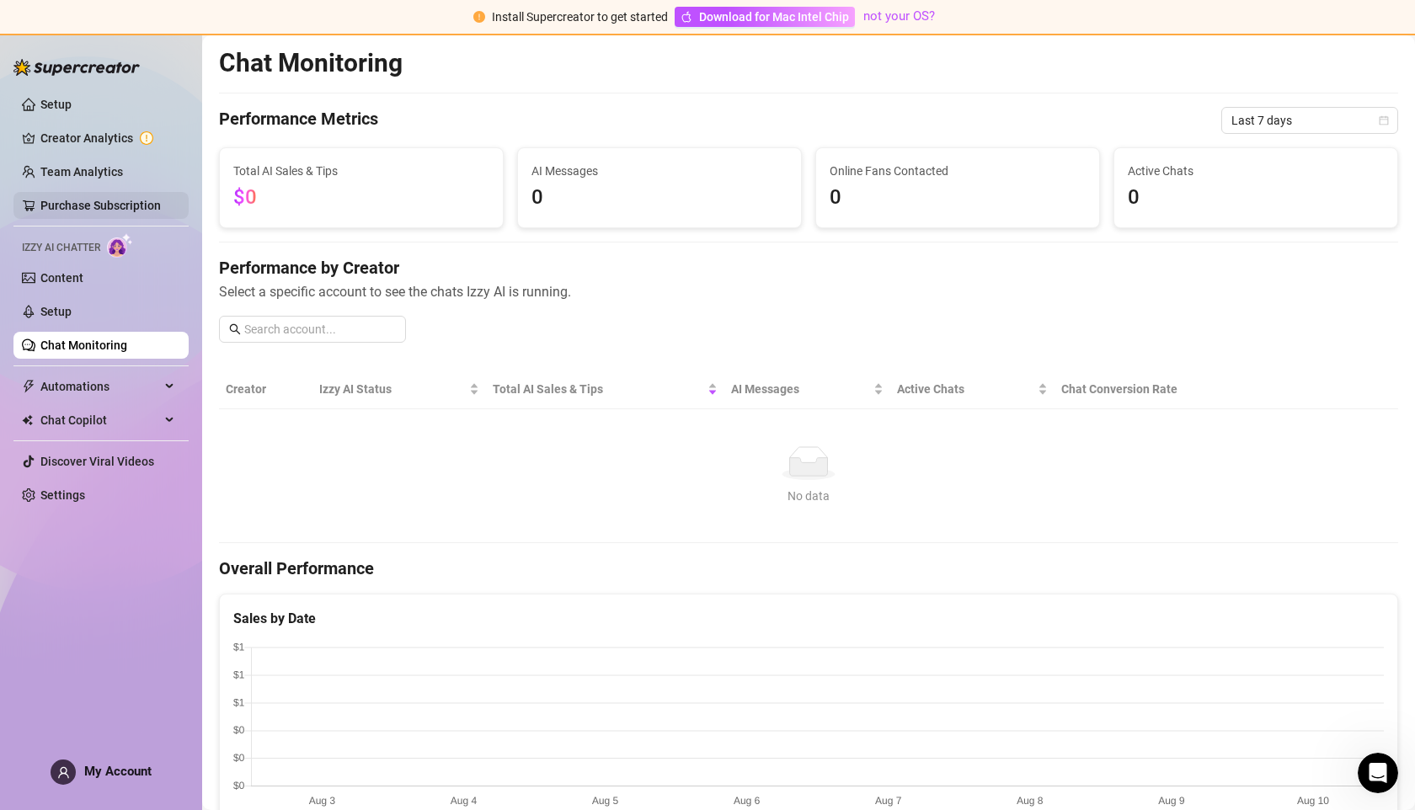
click at [90, 208] on link "Purchase Subscription" at bounding box center [100, 205] width 120 height 13
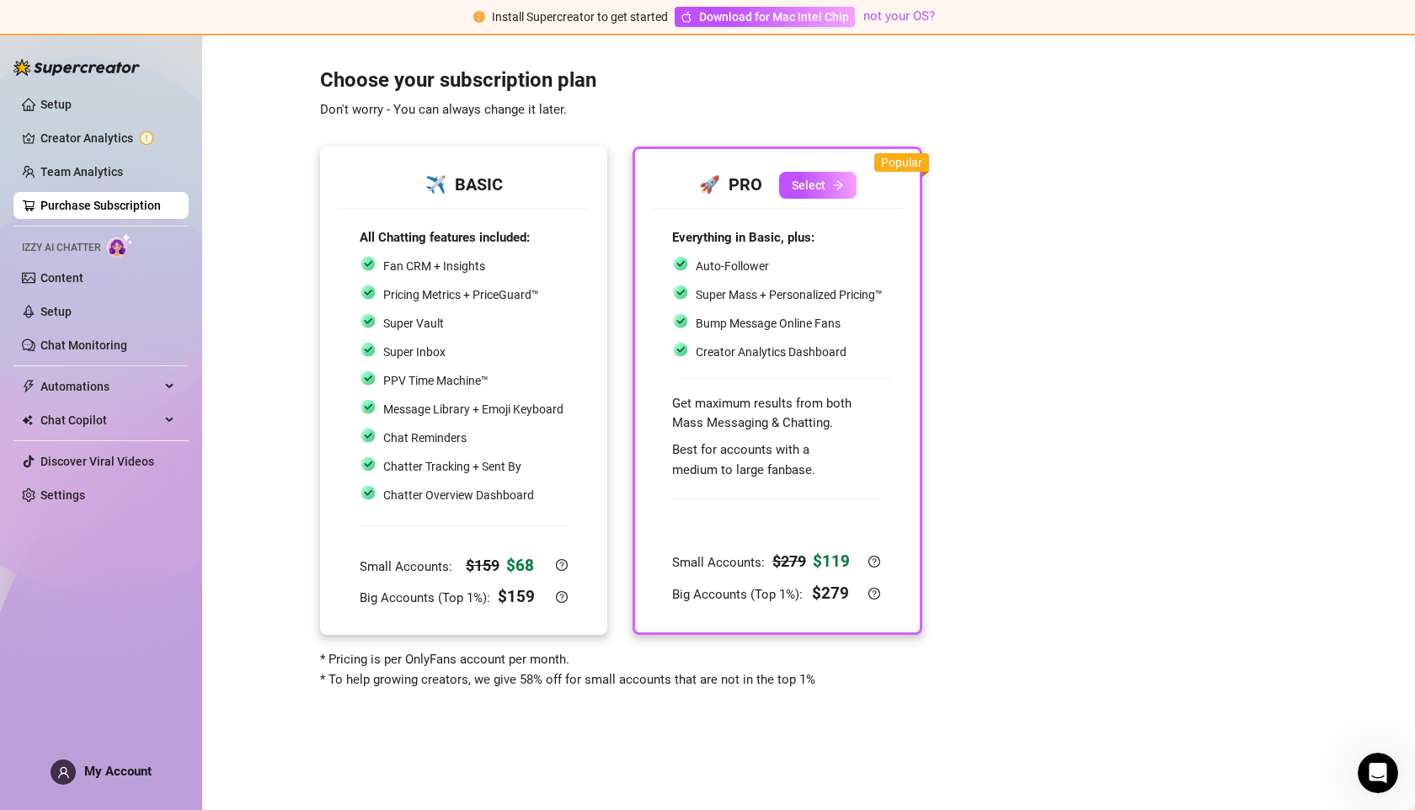
click at [548, 515] on div "All Chatting features included: Fan CRM + Insights Pricing Metrics + PriceGuard…" at bounding box center [464, 419] width 208 height 382
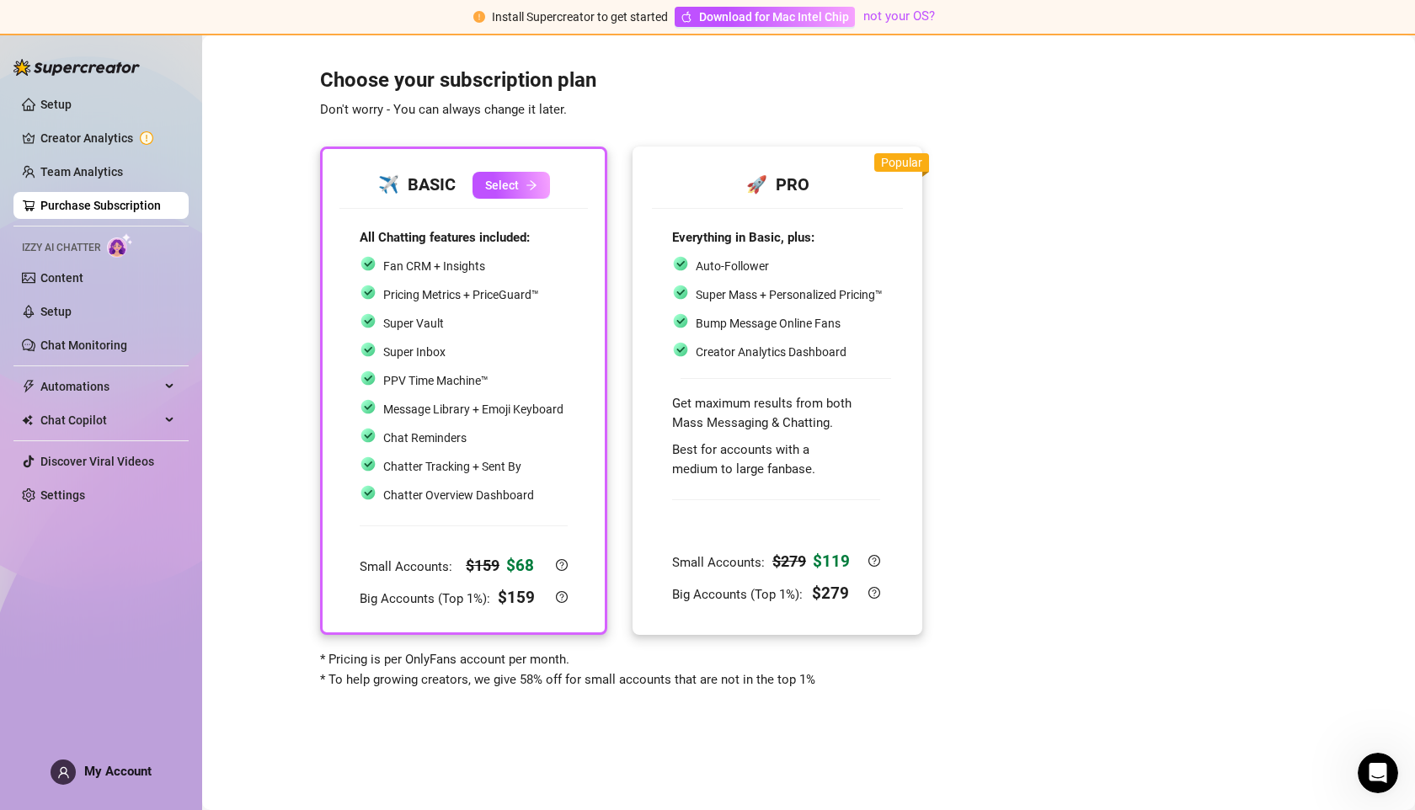
click at [801, 261] on div "Auto-Follower" at bounding box center [777, 266] width 211 height 22
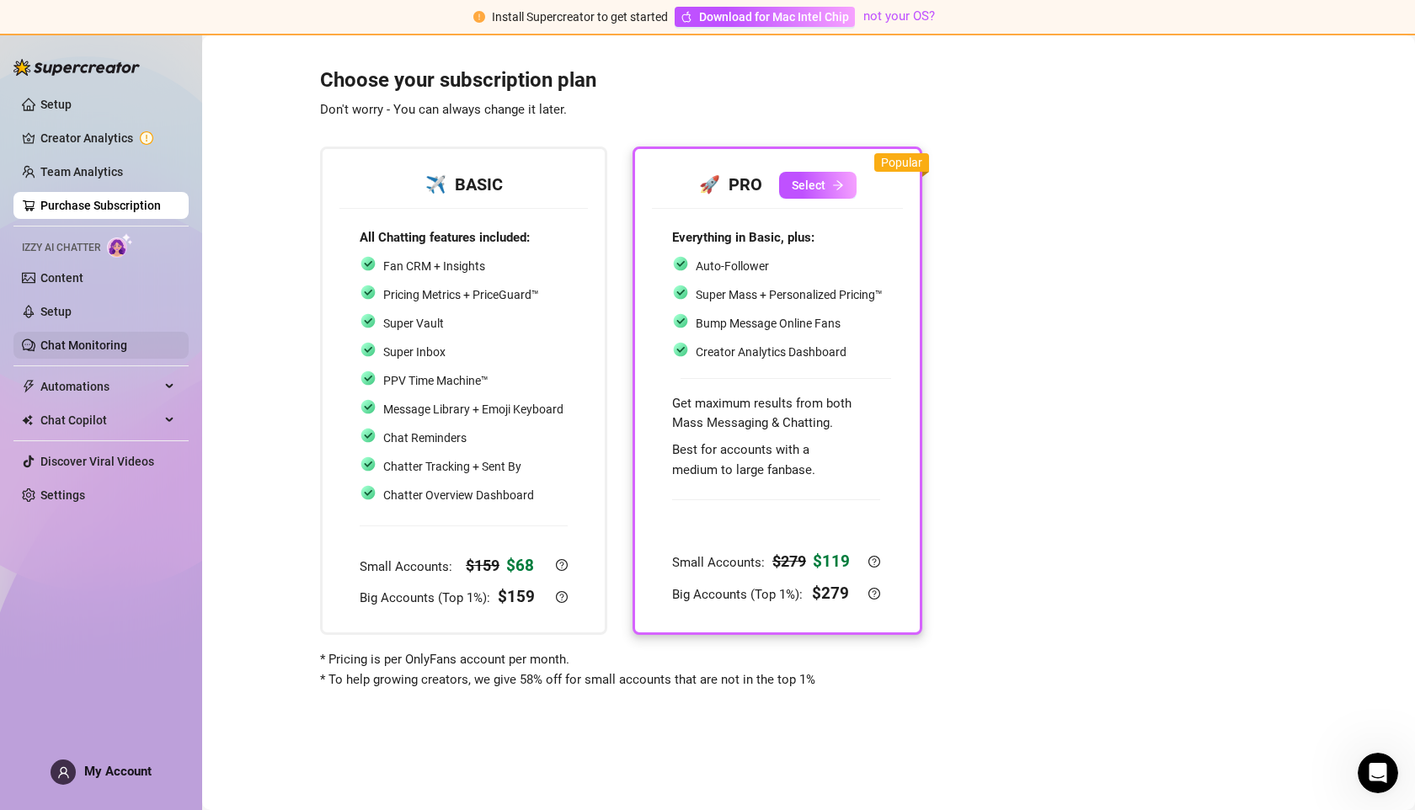
click at [83, 339] on link "Chat Monitoring" at bounding box center [83, 345] width 87 height 13
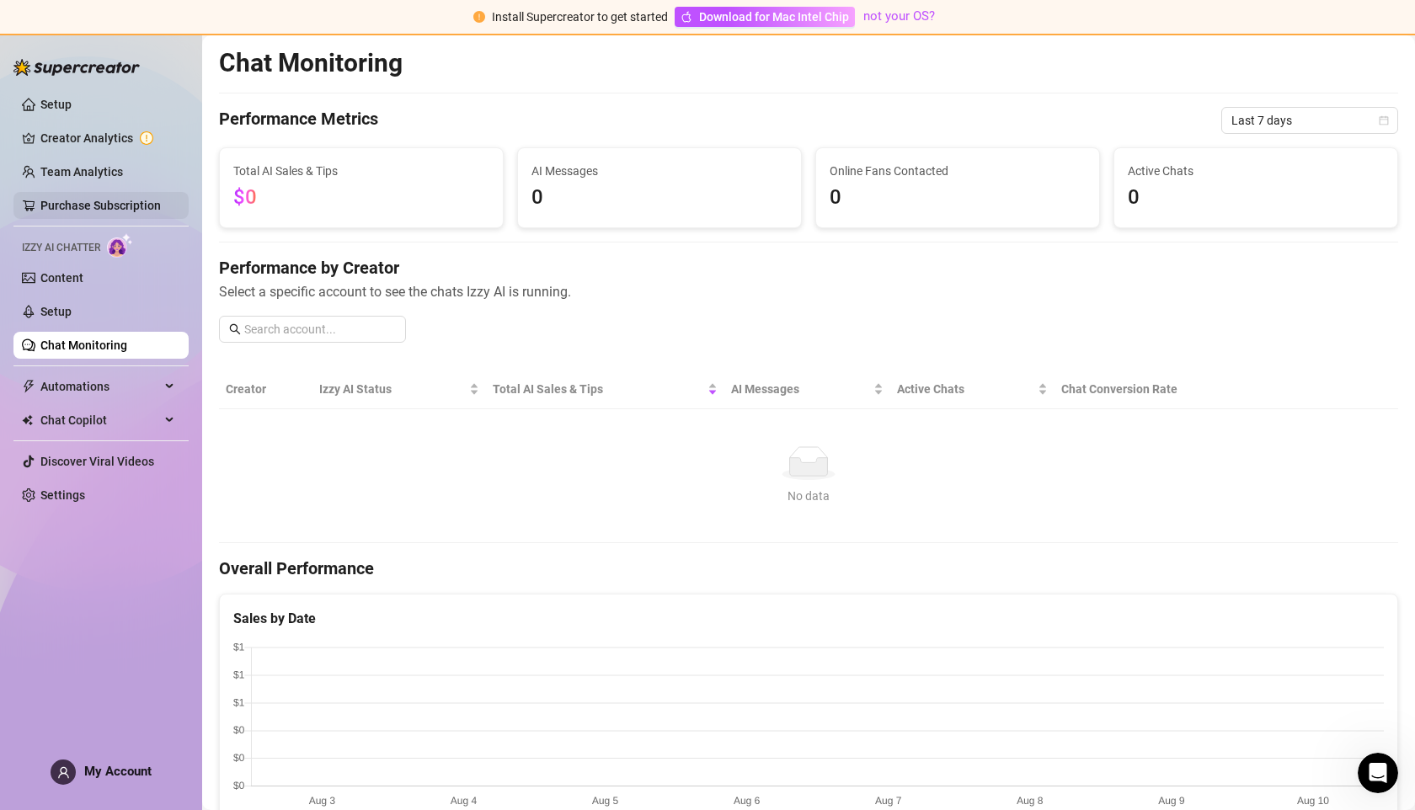
click at [109, 208] on link "Purchase Subscription" at bounding box center [100, 205] width 120 height 13
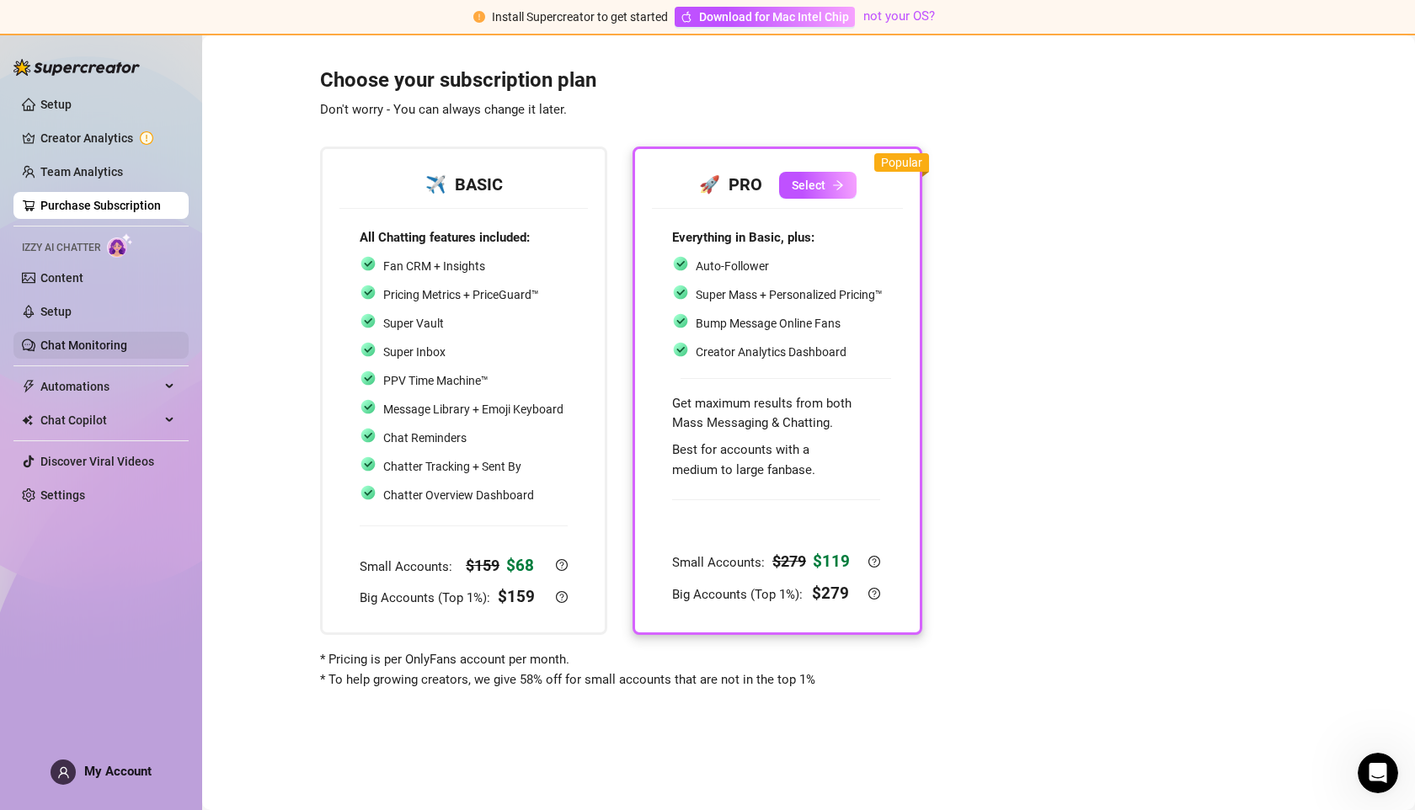
click at [80, 339] on link "Chat Monitoring" at bounding box center [83, 345] width 87 height 13
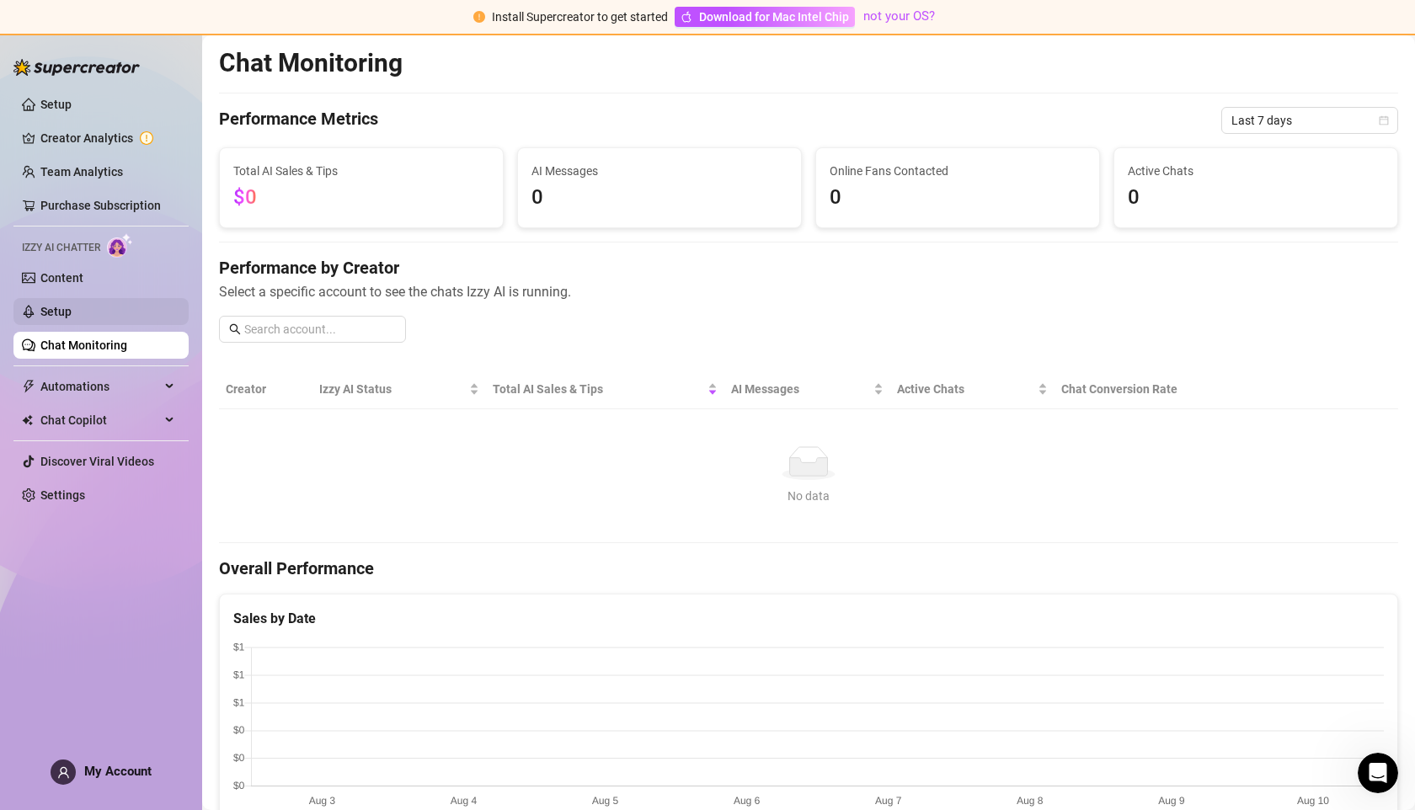
click at [72, 311] on link "Setup" at bounding box center [55, 311] width 31 height 13
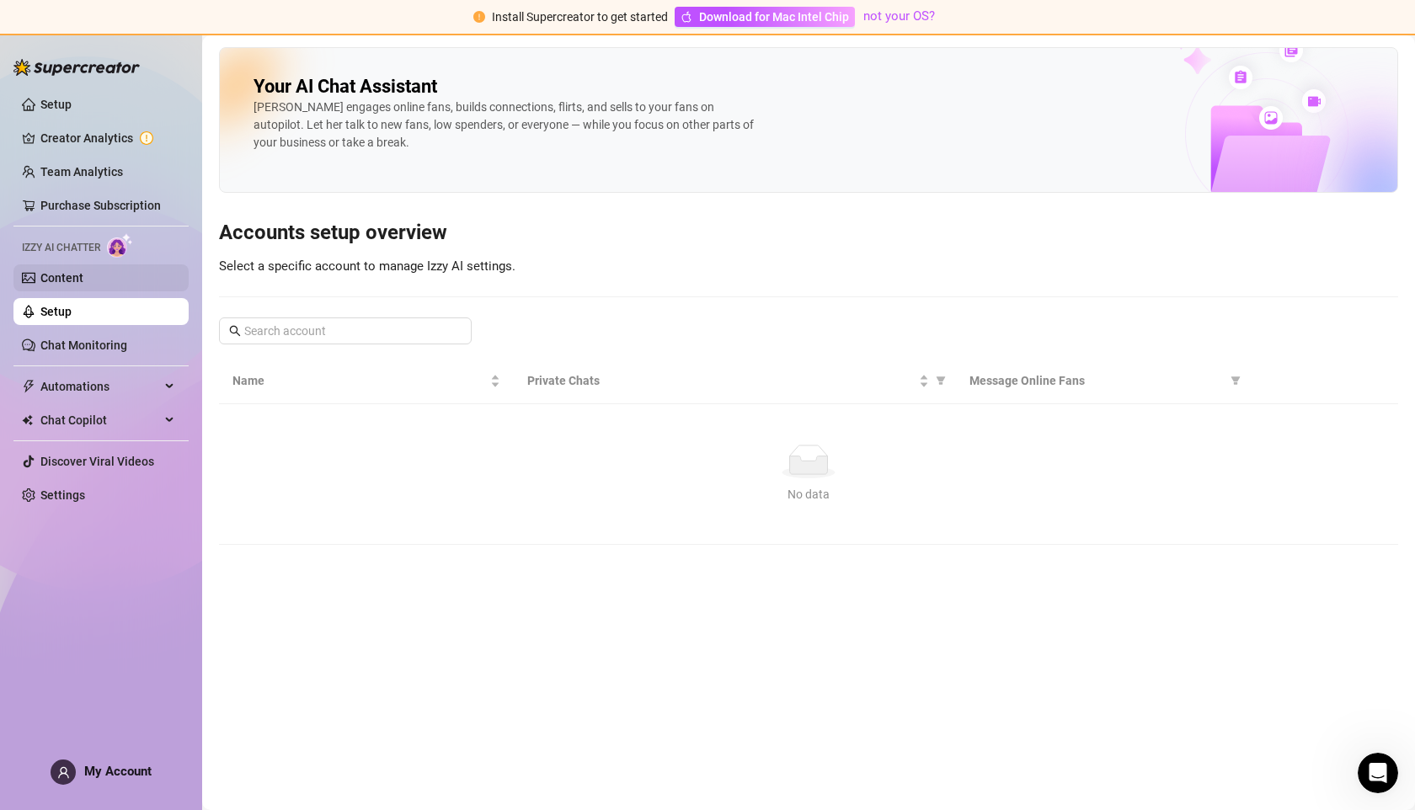
click at [83, 283] on link "Content" at bounding box center [61, 277] width 43 height 13
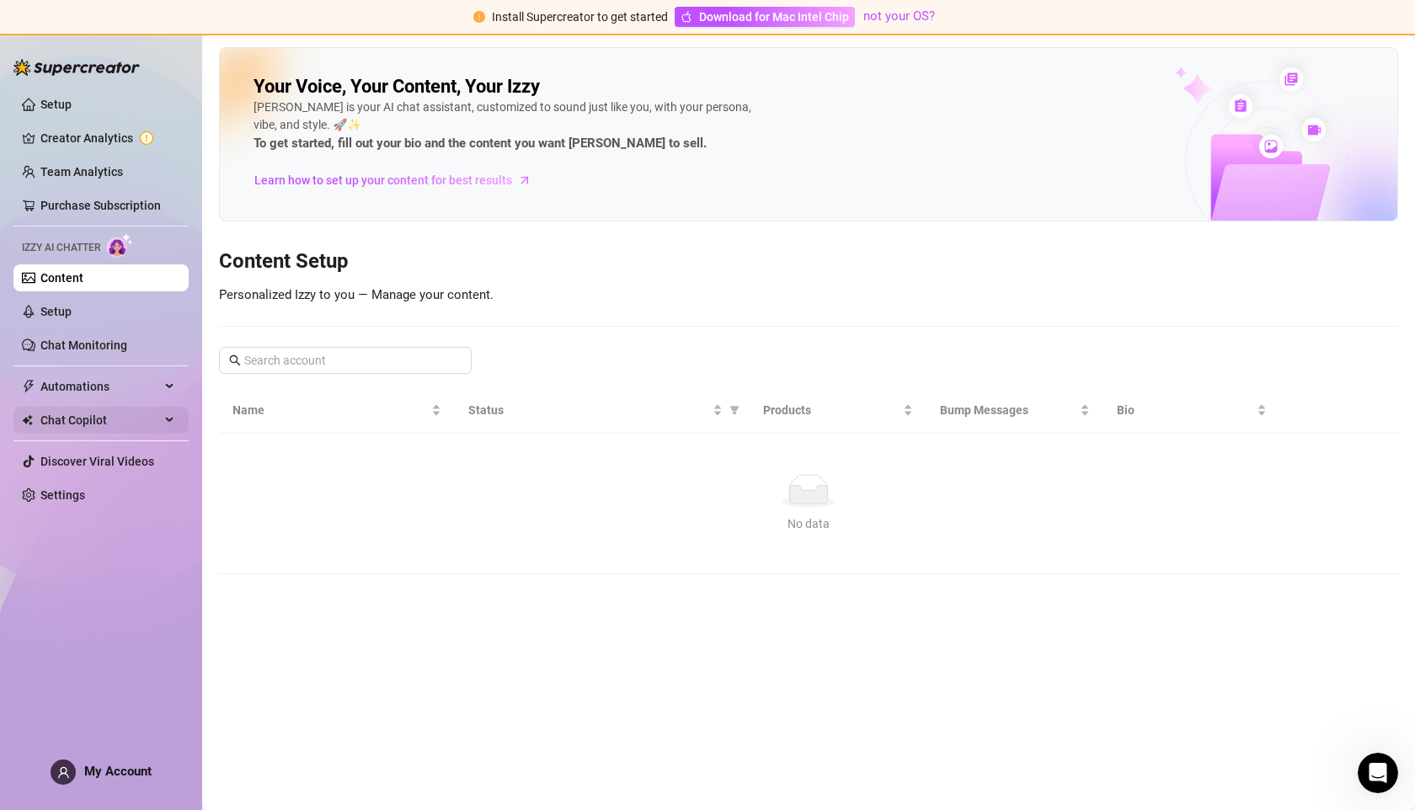
click at [82, 424] on span "Chat Copilot" at bounding box center [100, 420] width 120 height 27
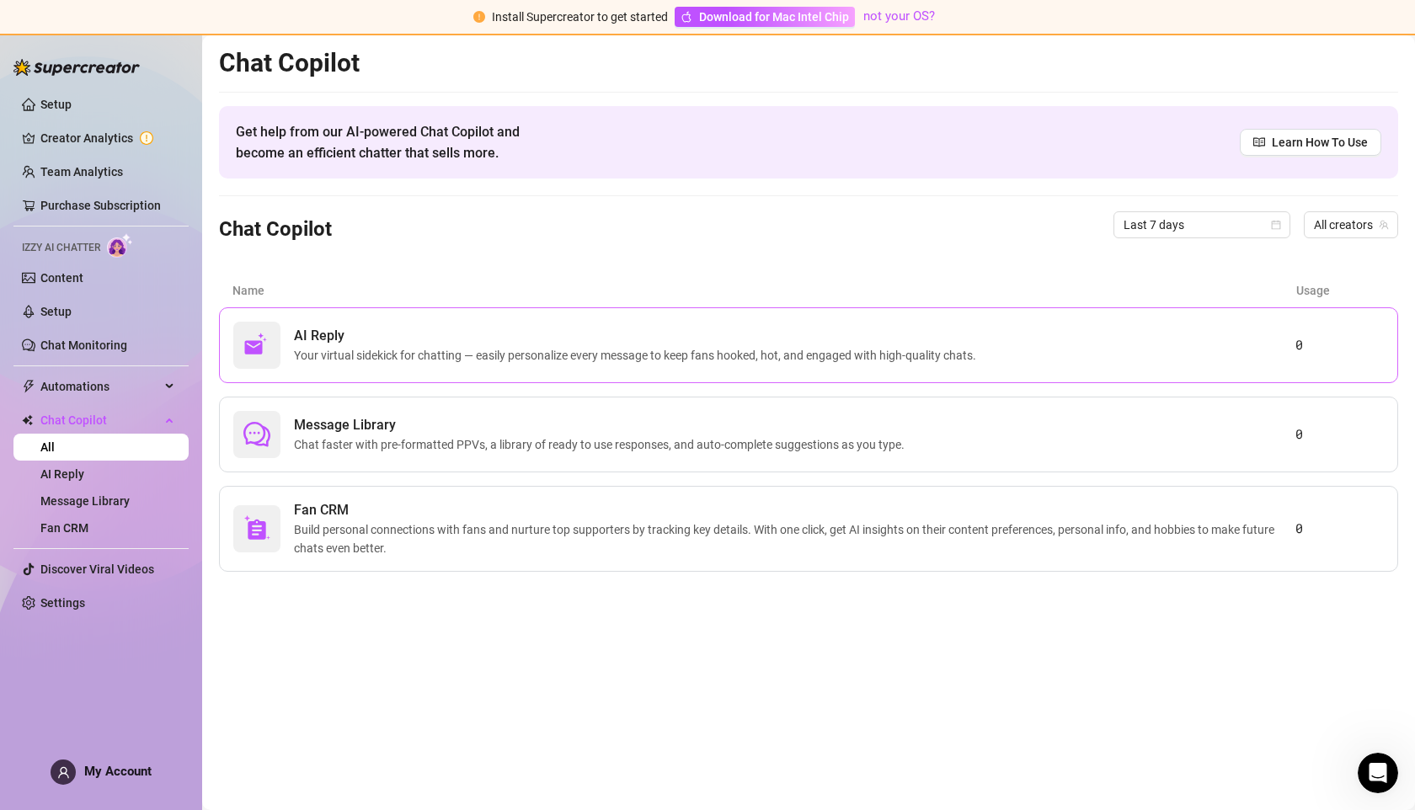
click at [412, 342] on span "AI Reply" at bounding box center [638, 336] width 689 height 20
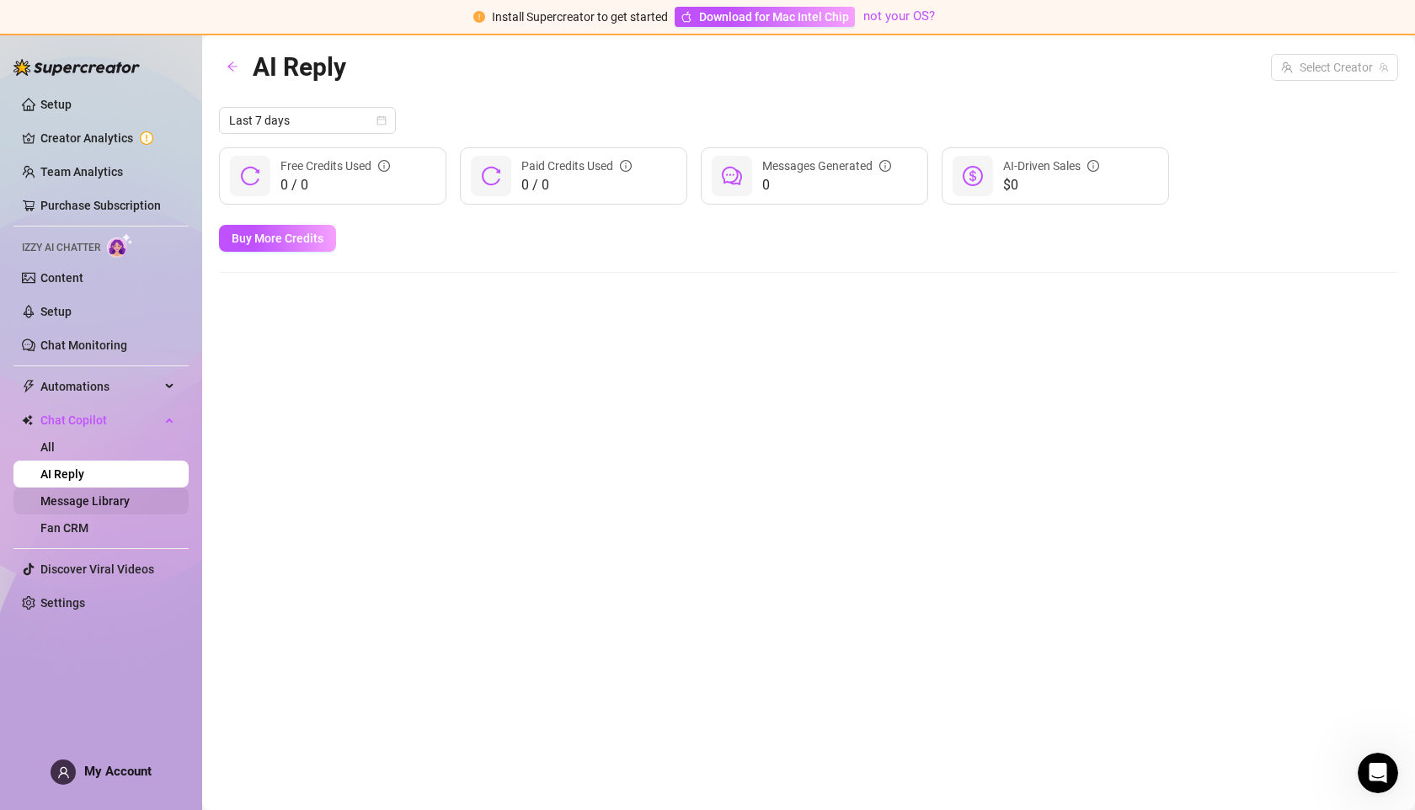
click at [130, 497] on link "Message Library" at bounding box center [84, 500] width 89 height 13
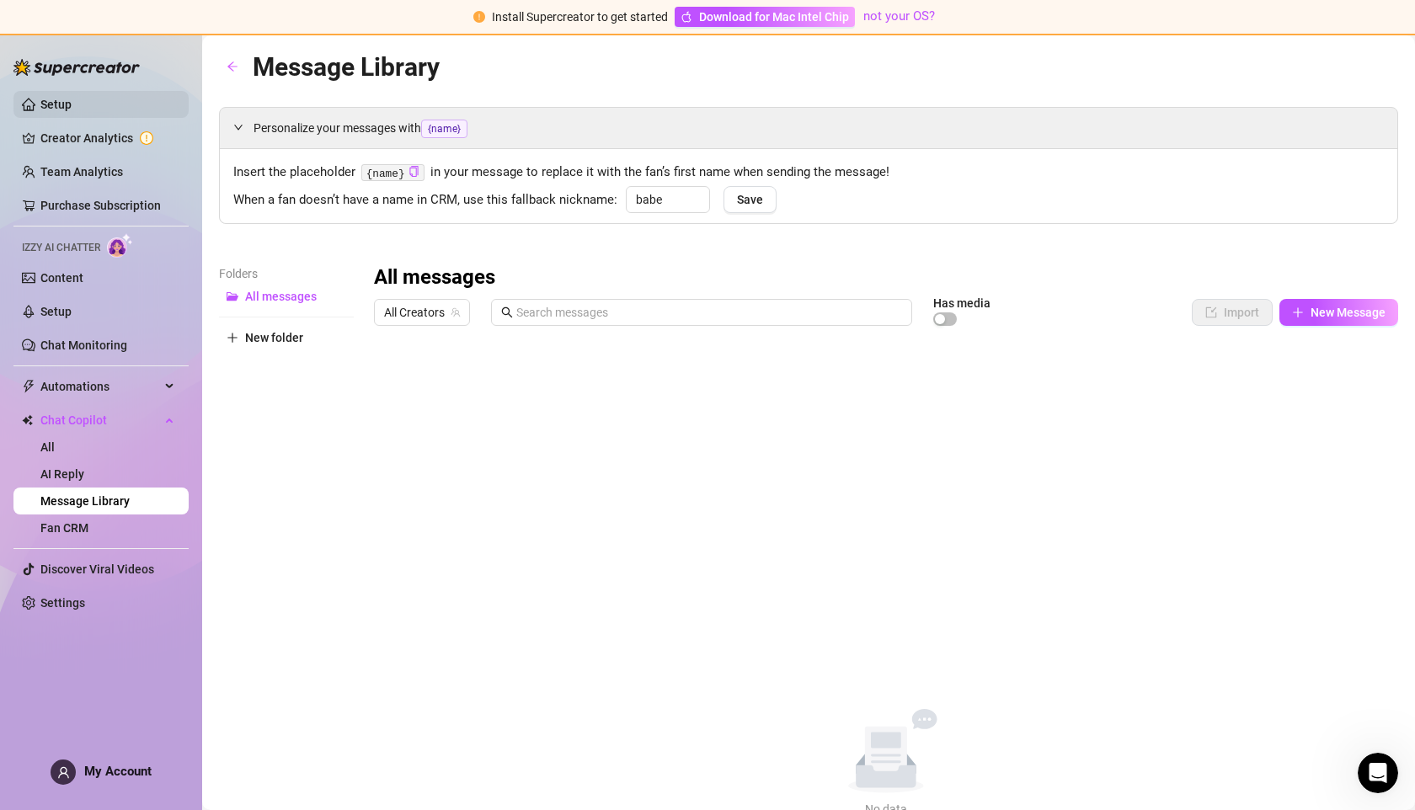
click at [67, 102] on link "Setup" at bounding box center [55, 104] width 31 height 13
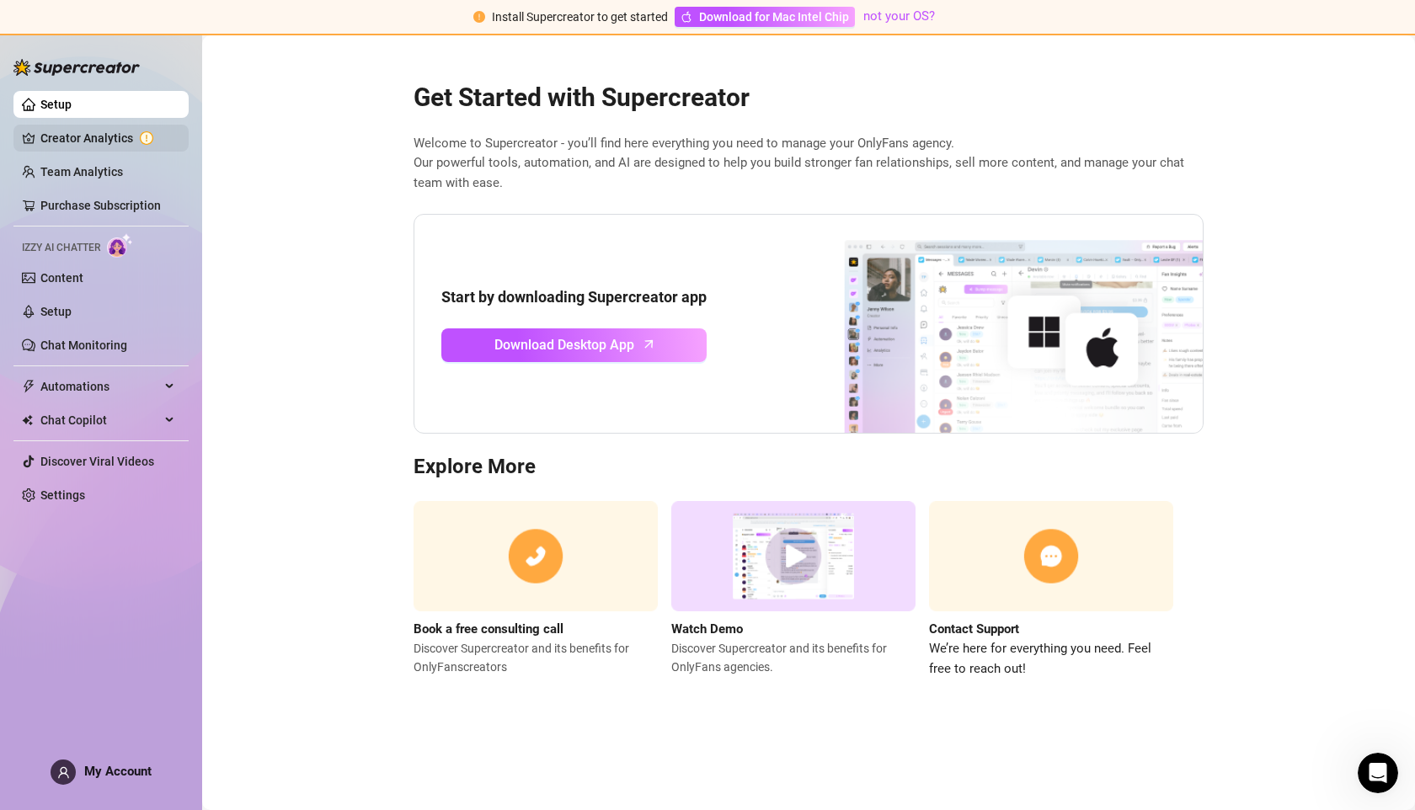
click at [70, 147] on link "Creator Analytics" at bounding box center [107, 138] width 135 height 27
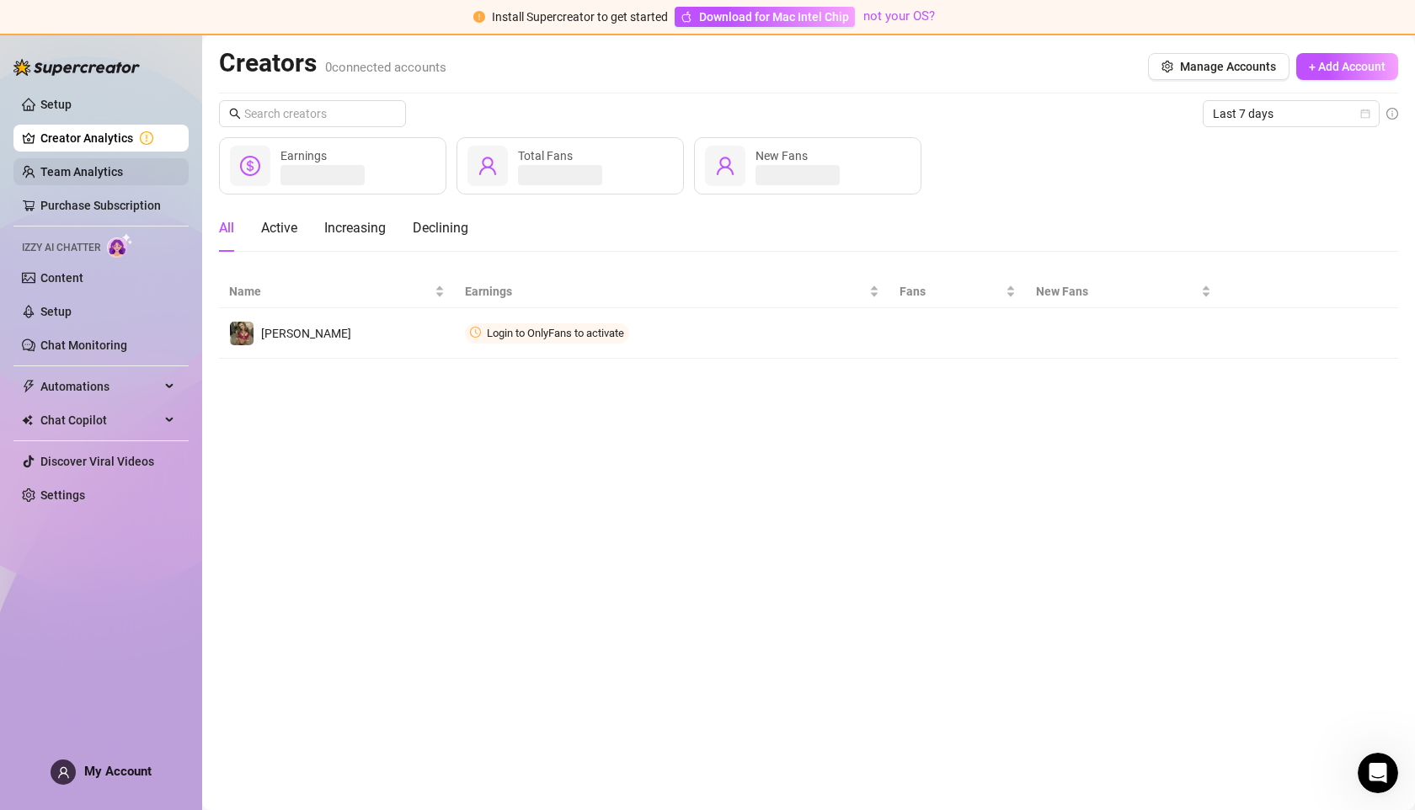
click at [112, 168] on link "Team Analytics" at bounding box center [81, 171] width 83 height 13
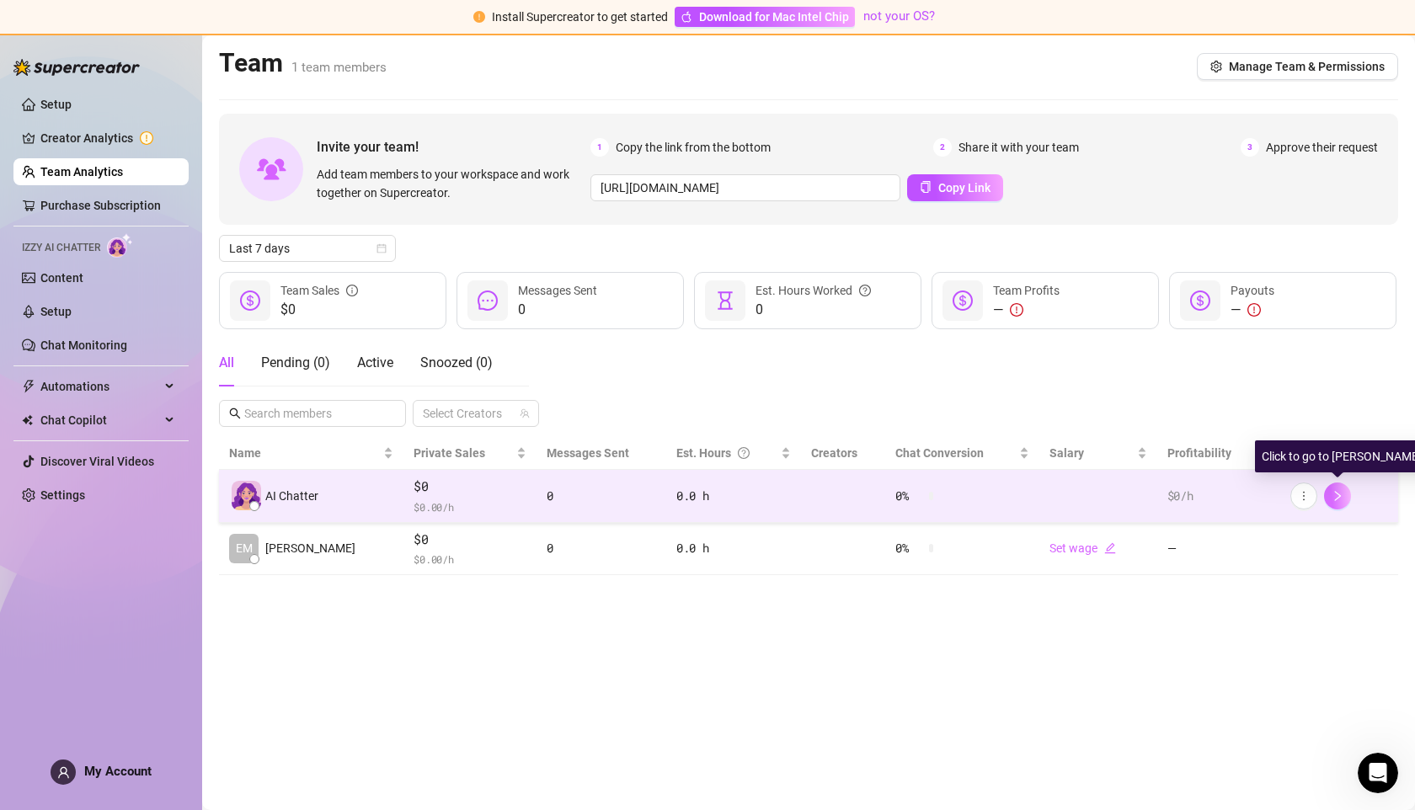
click at [1341, 493] on icon "right" at bounding box center [1338, 496] width 12 height 12
